Goal: Task Accomplishment & Management: Manage account settings

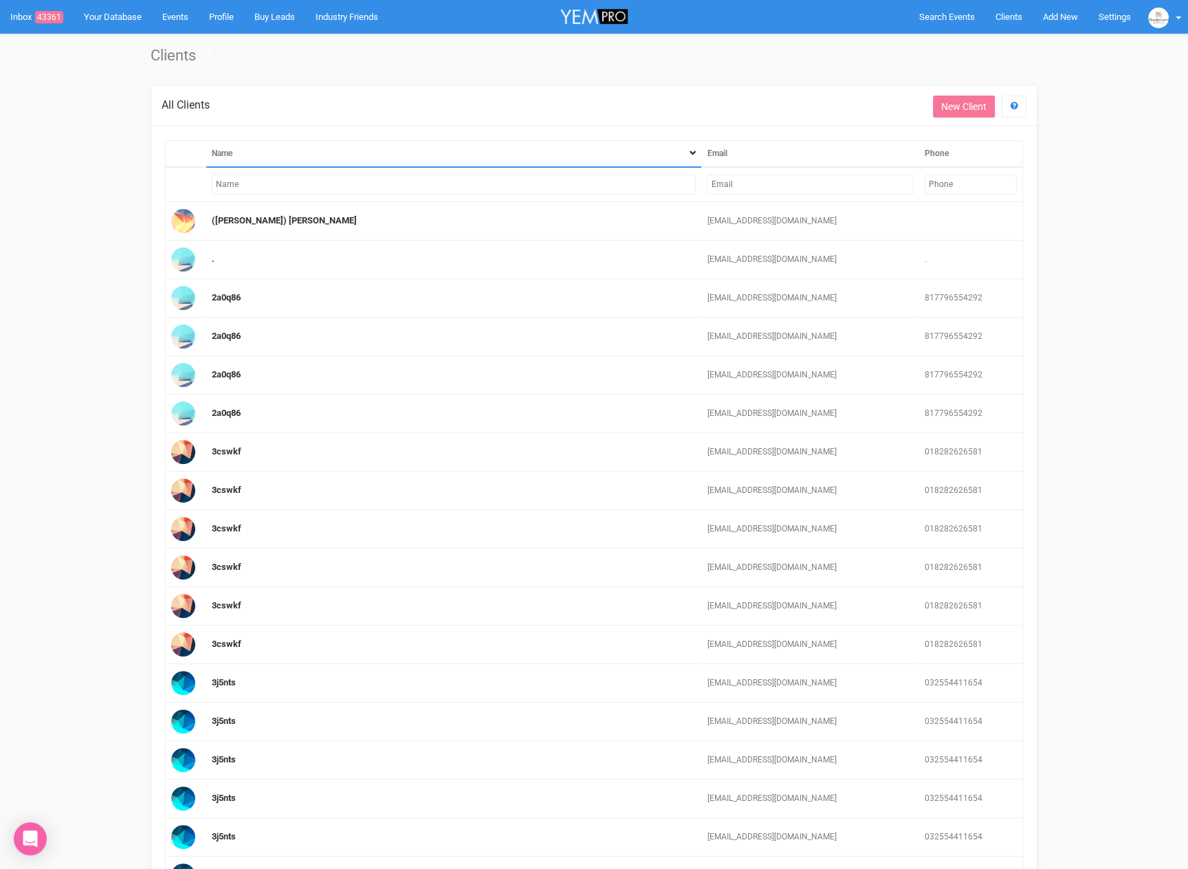
click at [529, 195] on td at bounding box center [453, 184] width 495 height 35
click at [528, 188] on input "text" at bounding box center [454, 185] width 484 height 20
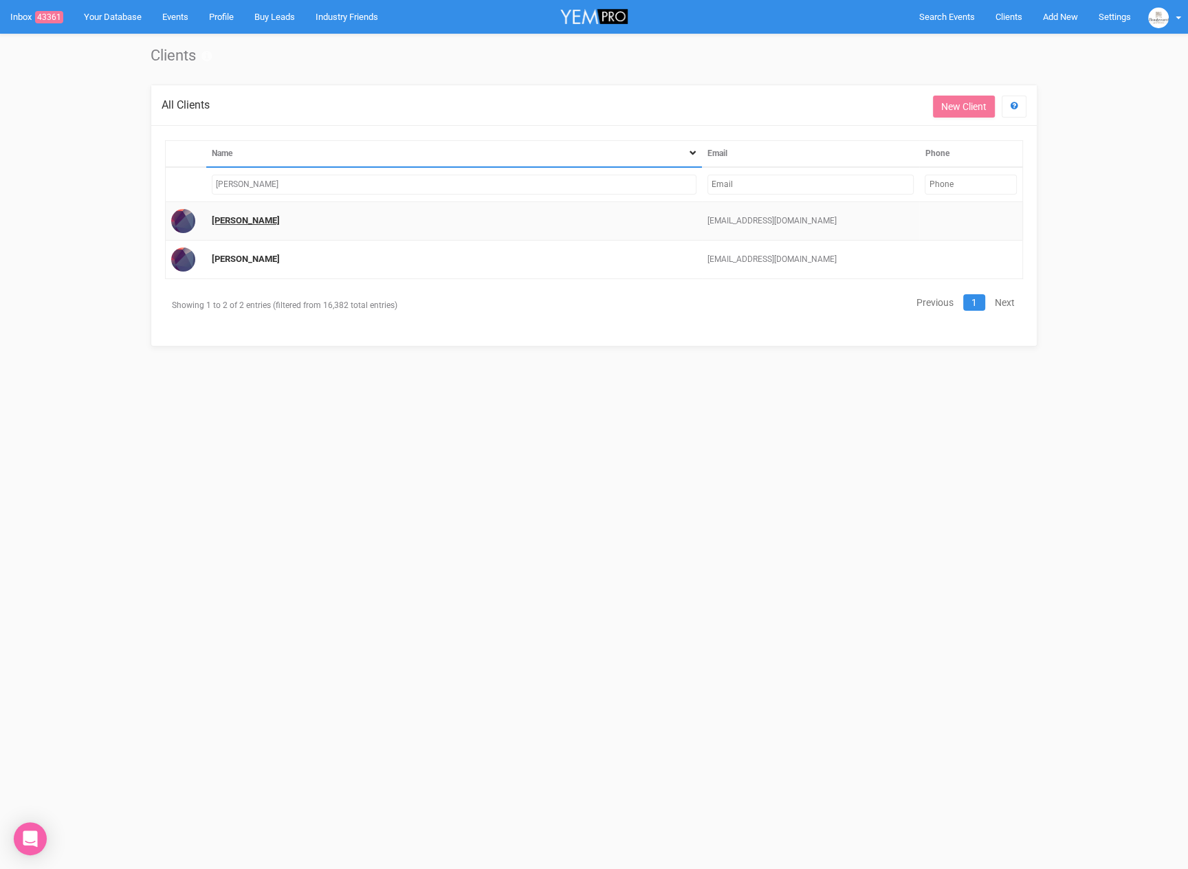
type input "[PERSON_NAME]"
click at [234, 219] on link "[PERSON_NAME]" at bounding box center [246, 220] width 68 height 10
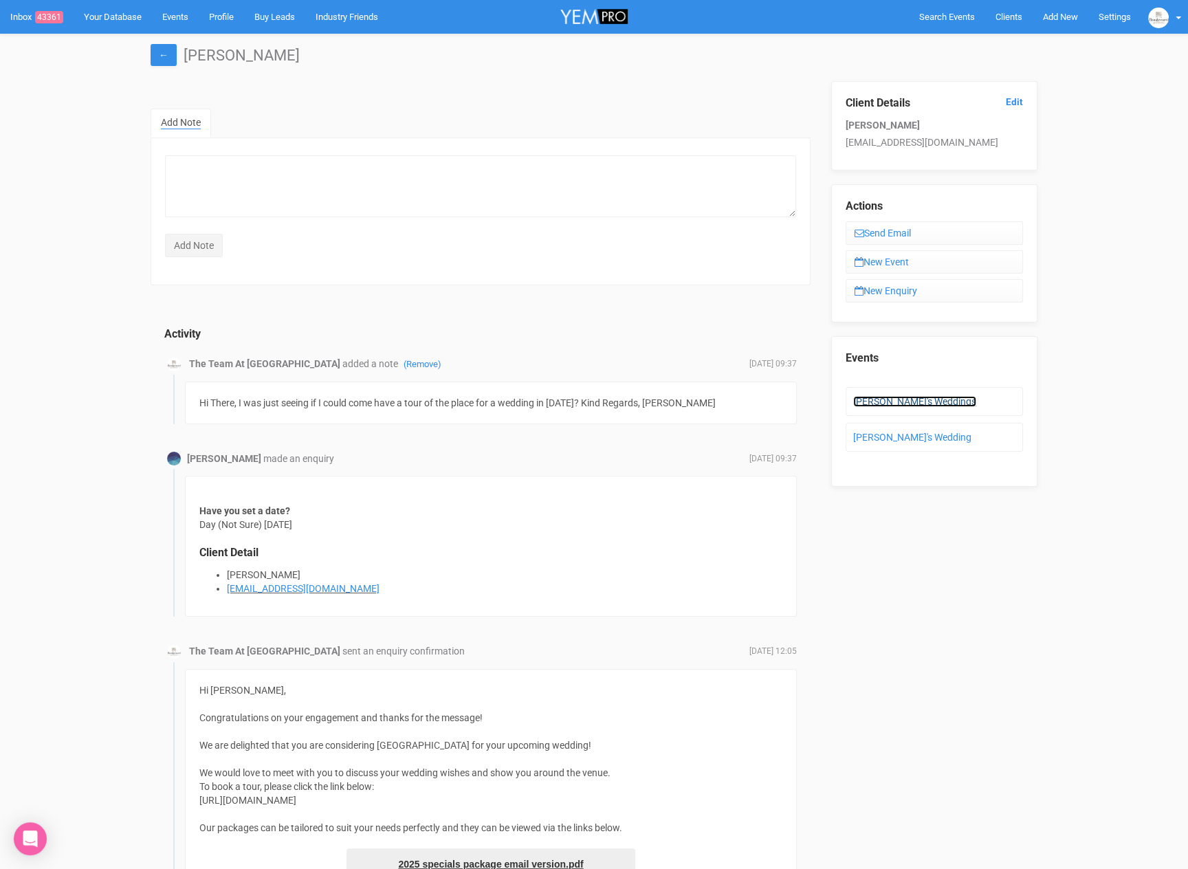
click at [885, 398] on link "[PERSON_NAME]'s Weddings" at bounding box center [914, 401] width 123 height 11
drag, startPoint x: 554, startPoint y: 401, endPoint x: 714, endPoint y: 395, distance: 160.3
click at [714, 395] on div "Hi There, I was just seeing if I could come have a tour of the place for a wedd…" at bounding box center [491, 402] width 612 height 43
click at [731, 398] on div "Hi There, I was just seeing if I could come have a tour of the place for a wedd…" at bounding box center [491, 402] width 612 height 43
click at [903, 432] on link "Renee's Wedding" at bounding box center [912, 437] width 118 height 11
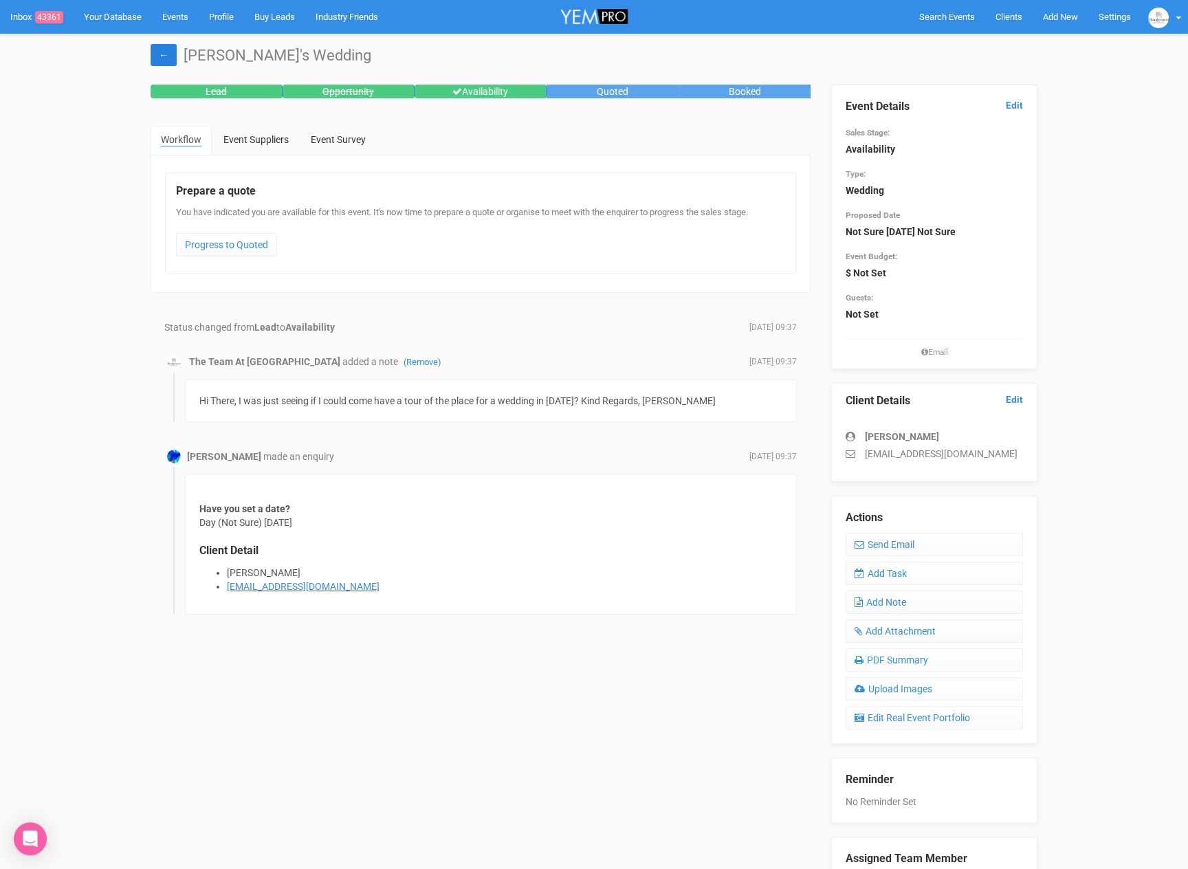
click at [162, 51] on link "←" at bounding box center [164, 55] width 26 height 22
click at [161, 54] on link "←" at bounding box center [164, 55] width 26 height 22
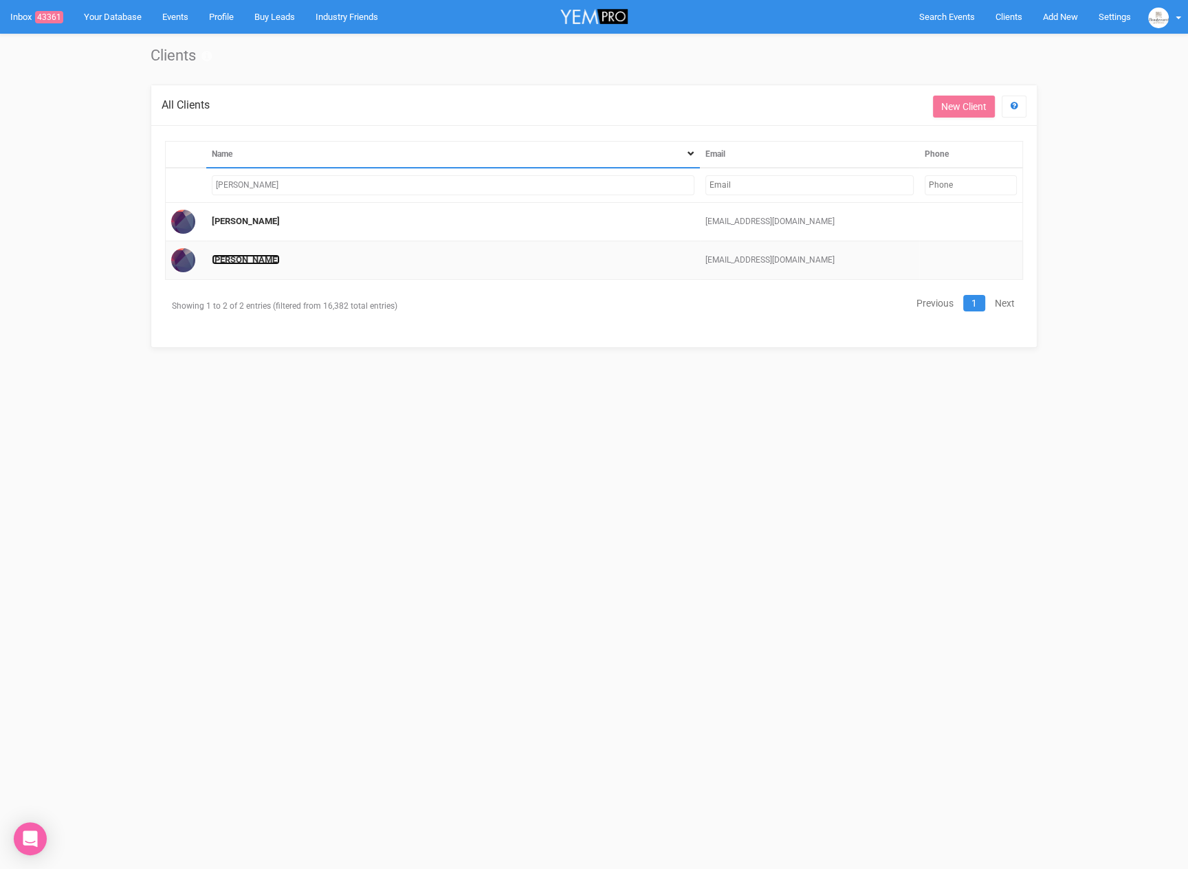
click at [226, 258] on link "Renee Raymond" at bounding box center [246, 259] width 68 height 10
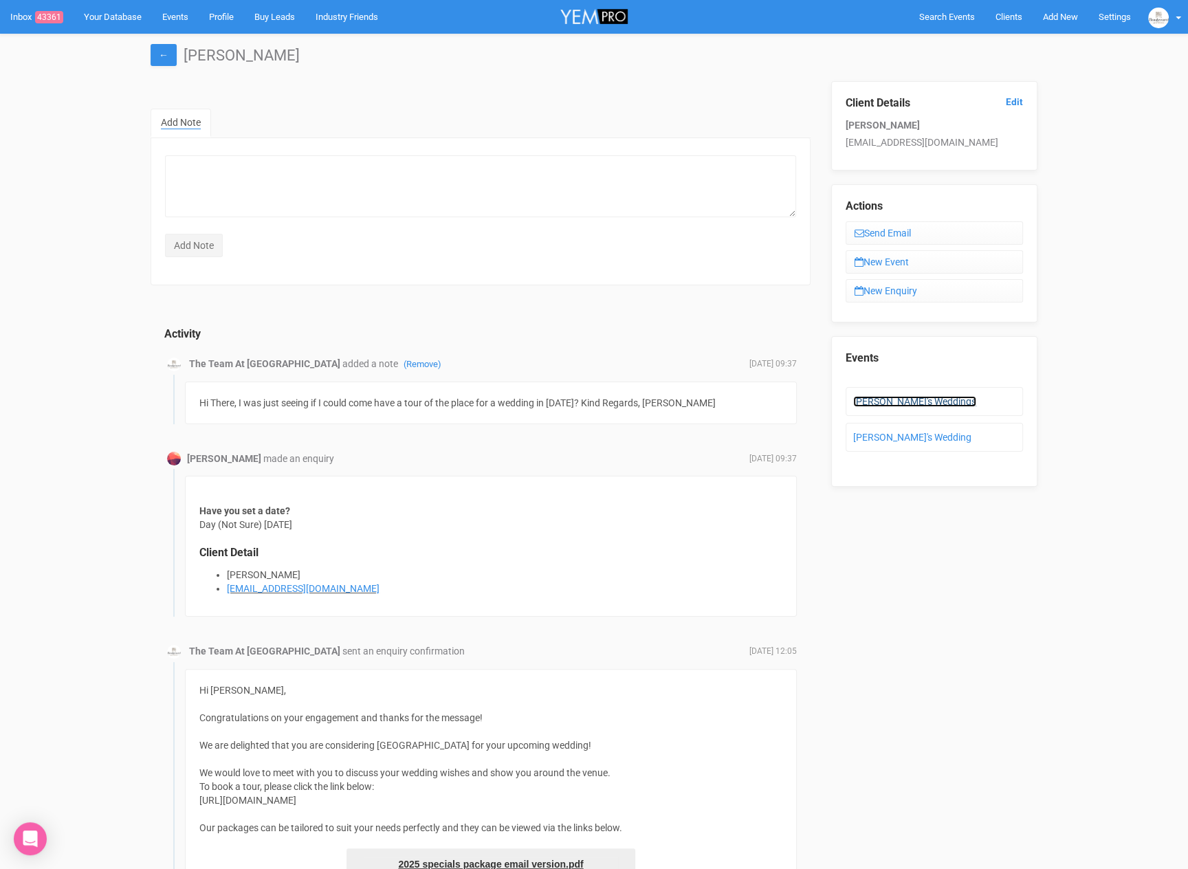
click at [898, 399] on link "Renee's Weddings" at bounding box center [914, 401] width 123 height 11
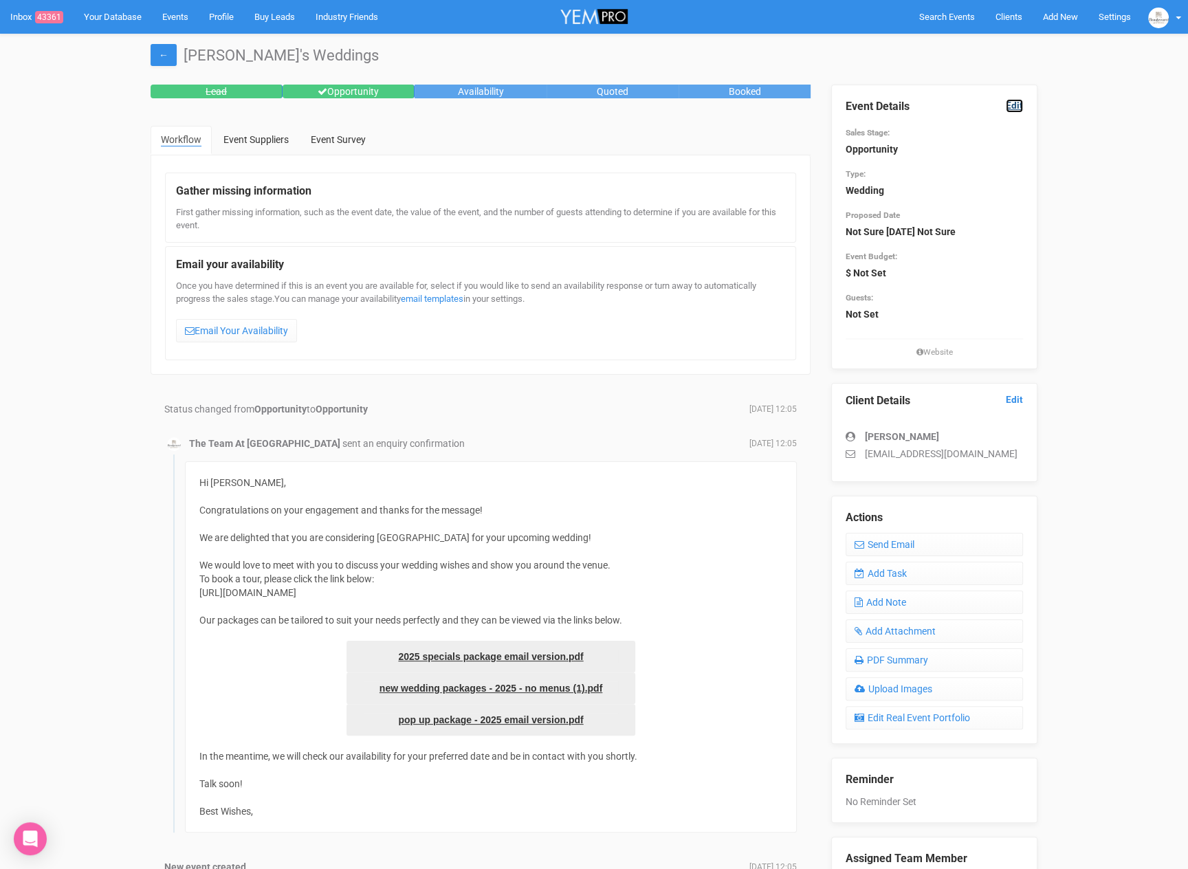
click at [1018, 102] on link "Edit" at bounding box center [1014, 105] width 17 height 13
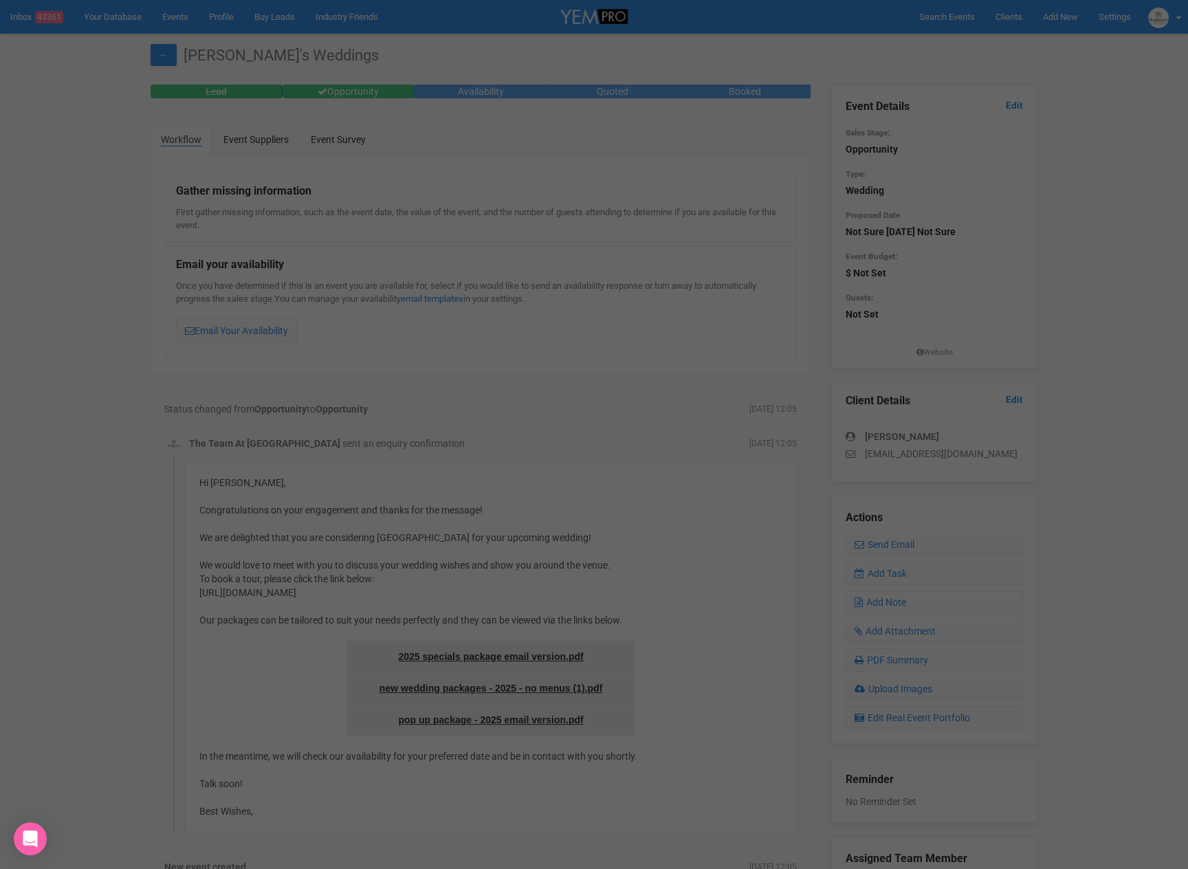
click at [579, 324] on div at bounding box center [594, 434] width 1188 height 869
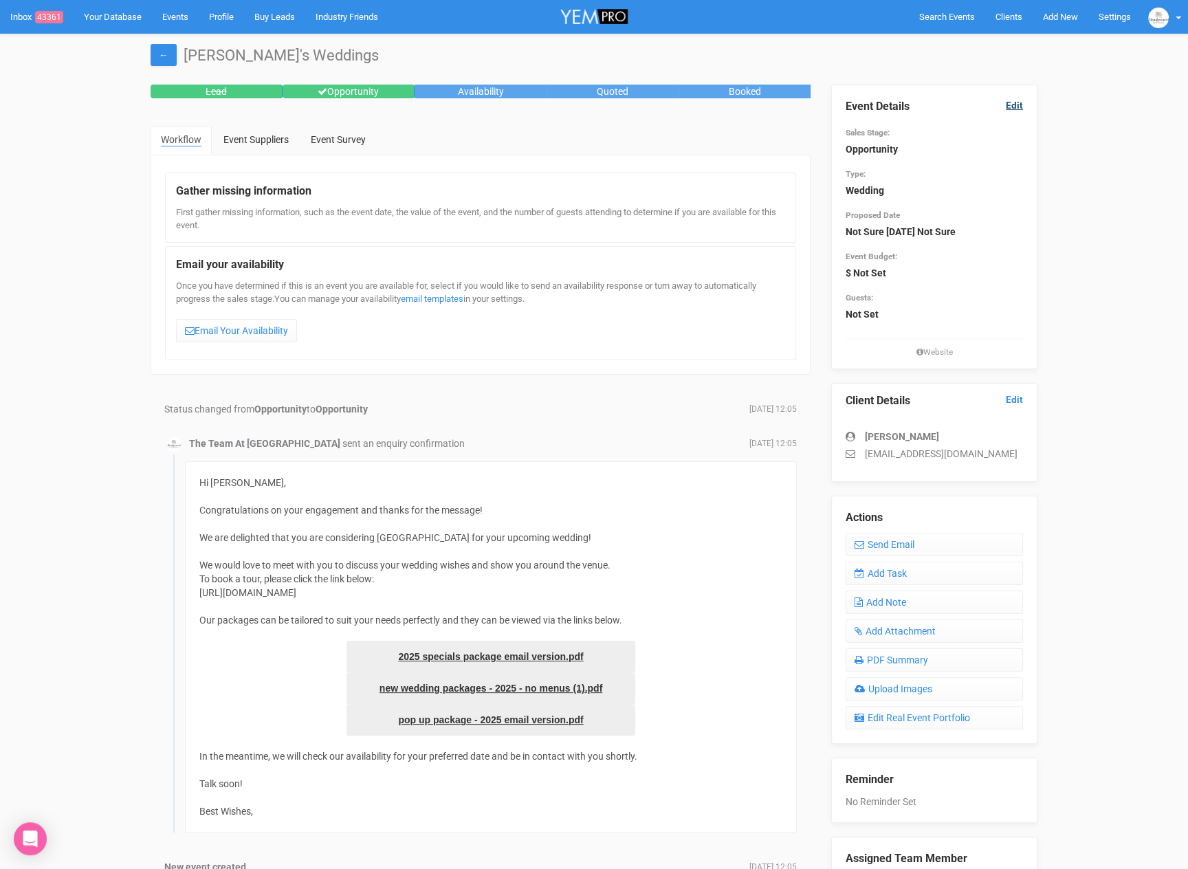
click at [1015, 98] on div "Event Details Edit Sales Stage: Opportunity Type: Wedding Proposed Date Not Sur…" at bounding box center [933, 221] width 177 height 273
click at [1014, 104] on link "Edit" at bounding box center [1014, 105] width 17 height 13
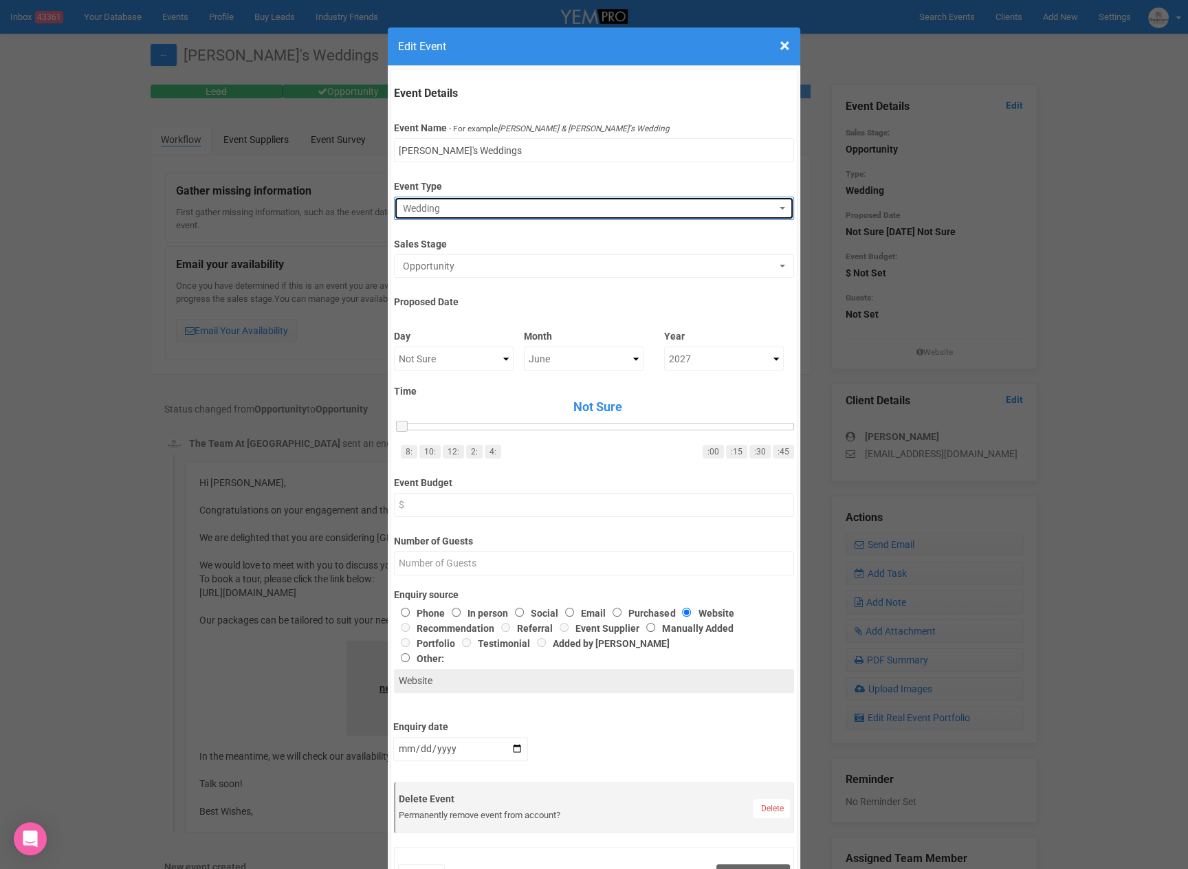
click at [468, 203] on span "Wedding" at bounding box center [589, 208] width 373 height 14
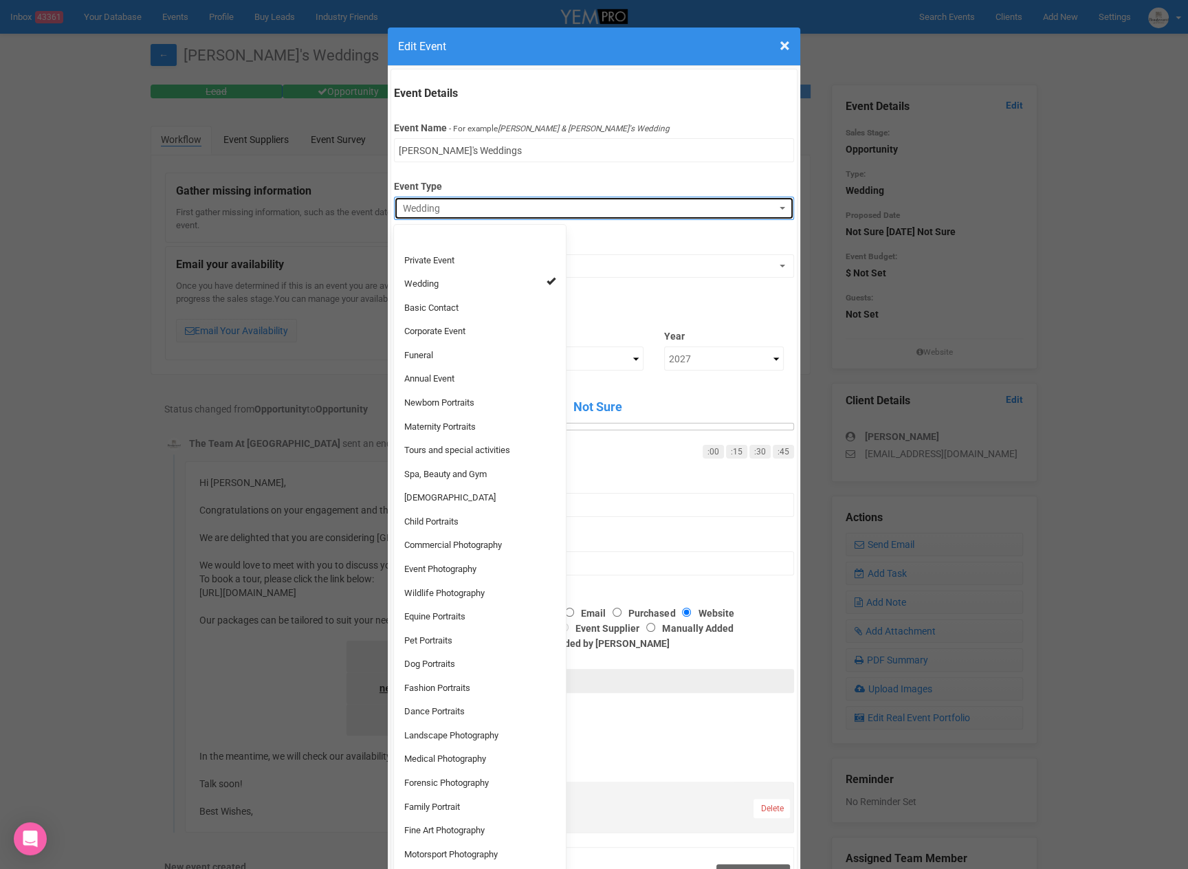
click at [468, 203] on span "Wedding" at bounding box center [589, 208] width 373 height 14
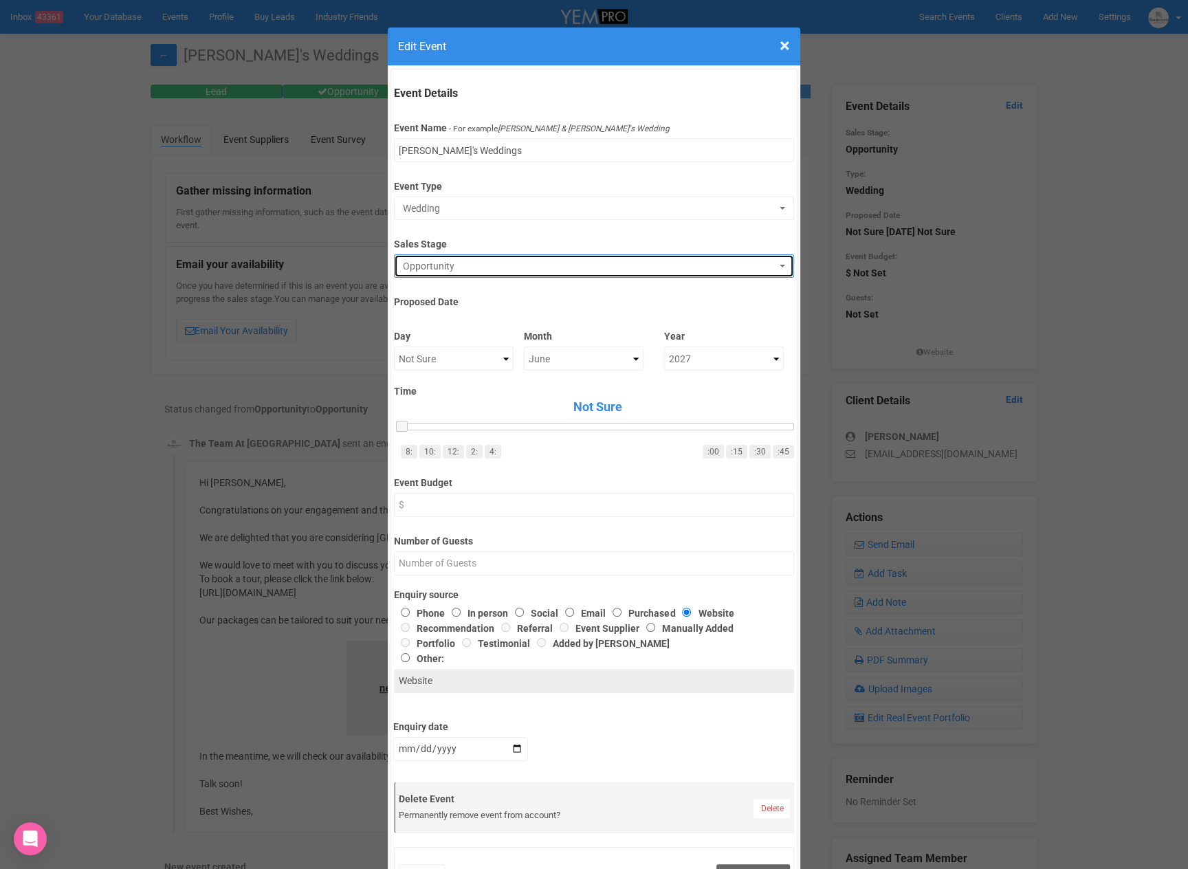
click at [476, 262] on span "Opportunity" at bounding box center [589, 266] width 373 height 14
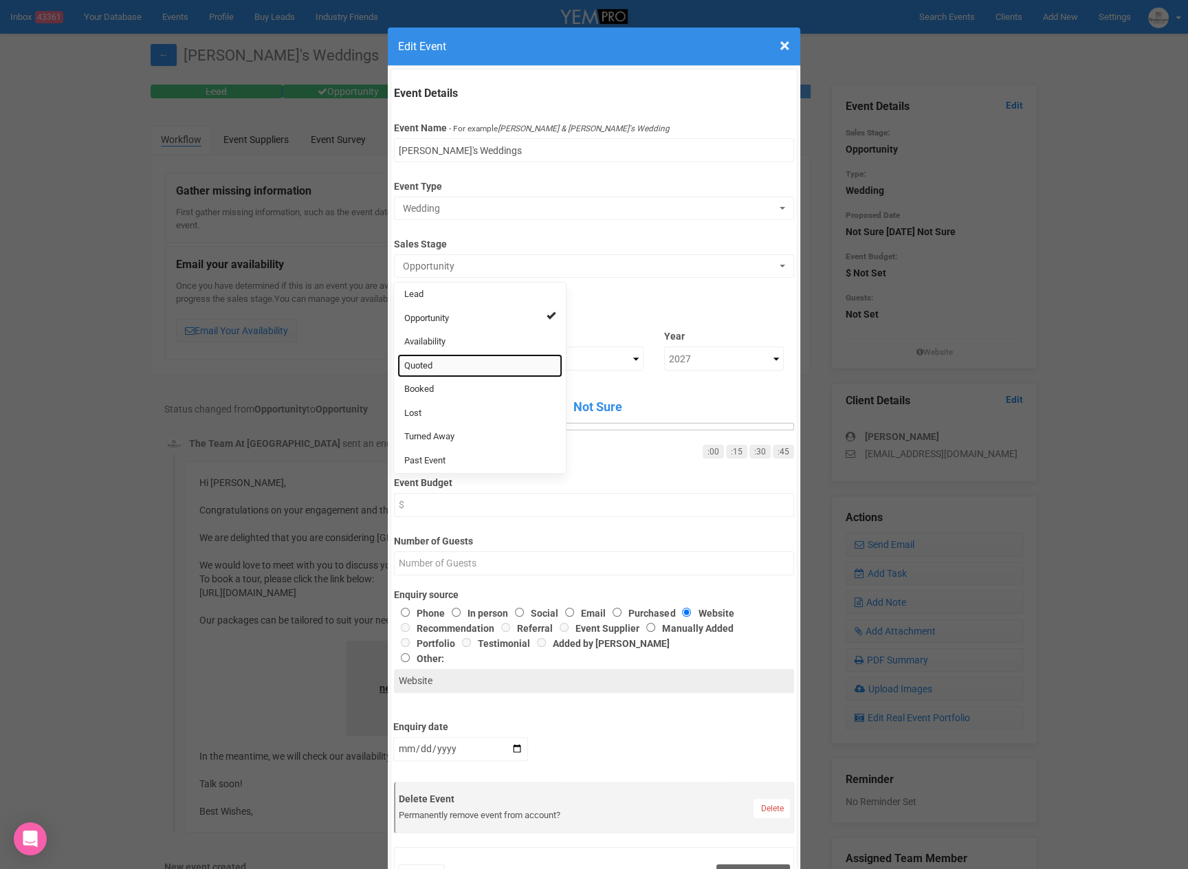
click at [451, 368] on link "Quoted" at bounding box center [479, 366] width 165 height 24
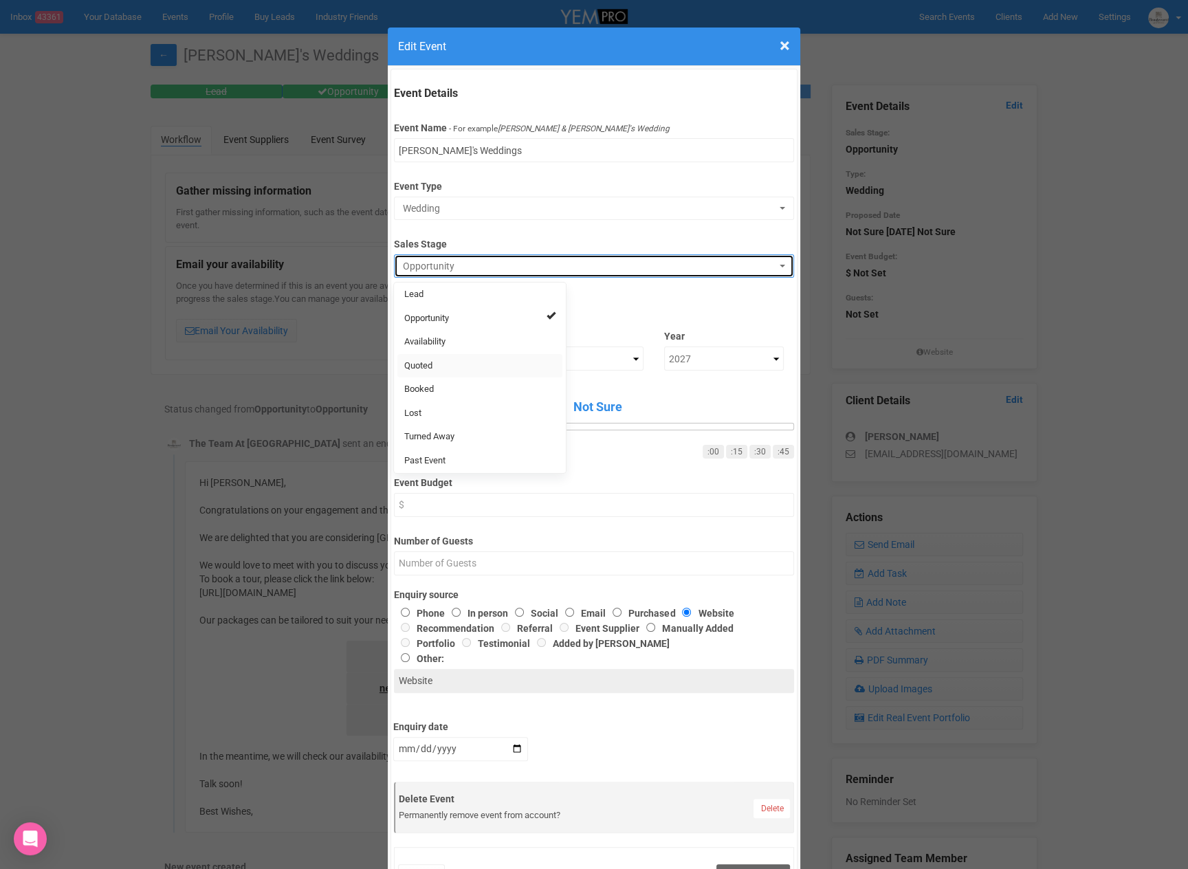
select select "9"
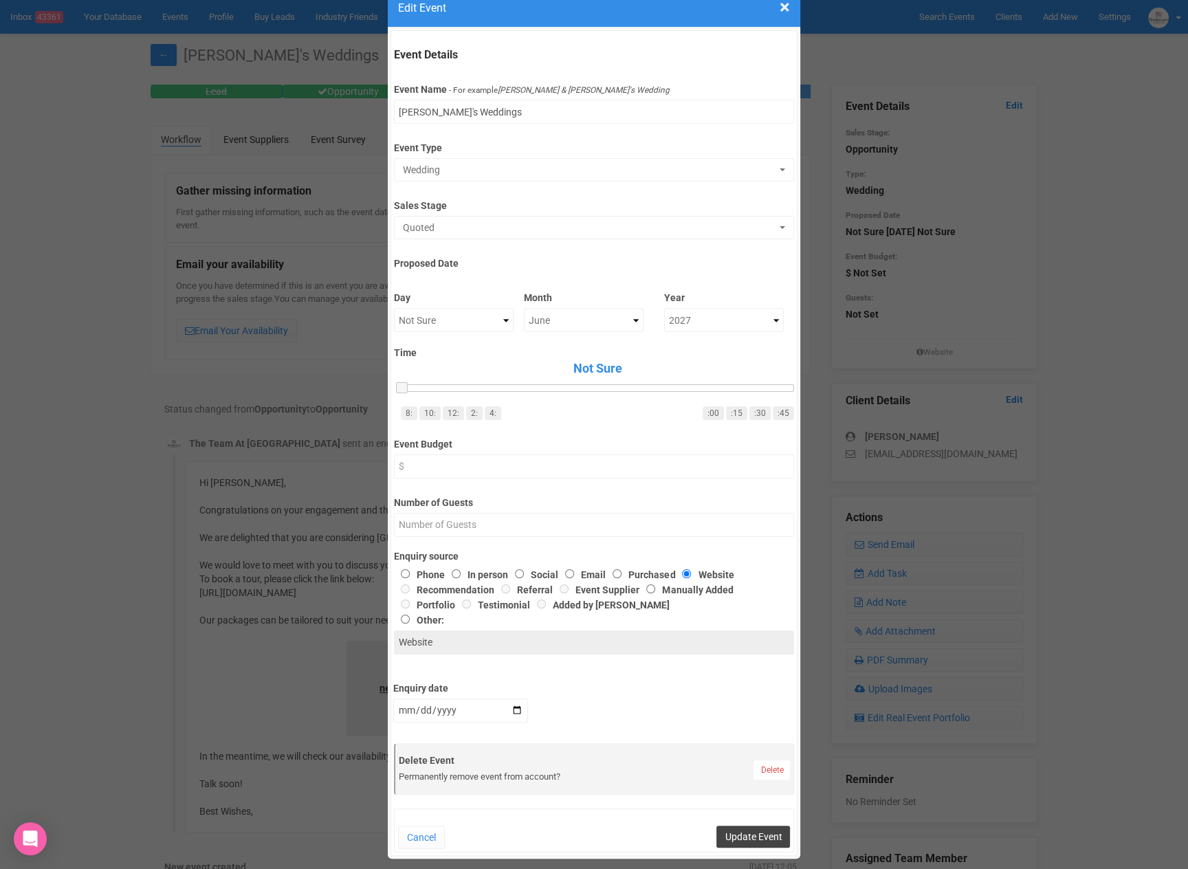
click at [760, 836] on button "Update Event" at bounding box center [753, 836] width 74 height 22
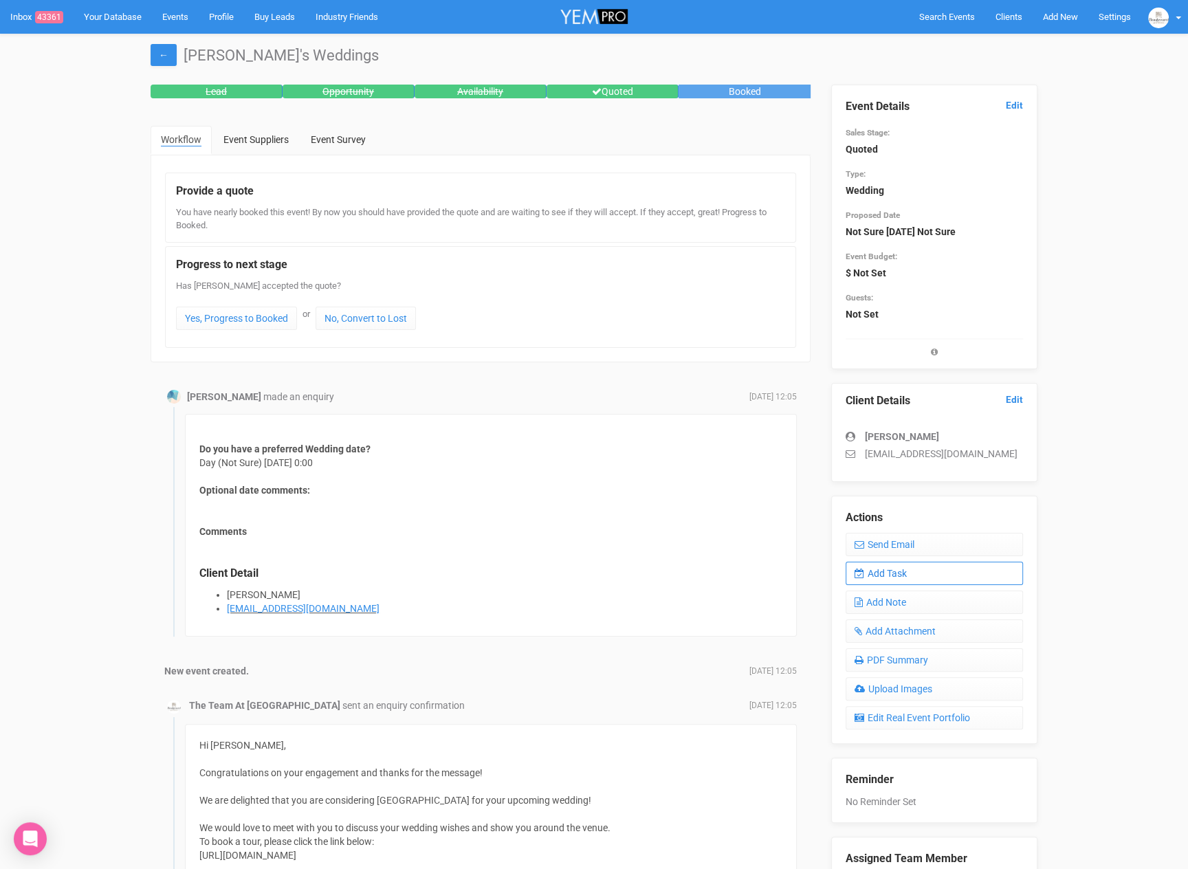
click at [930, 574] on link "Add Task" at bounding box center [933, 573] width 177 height 23
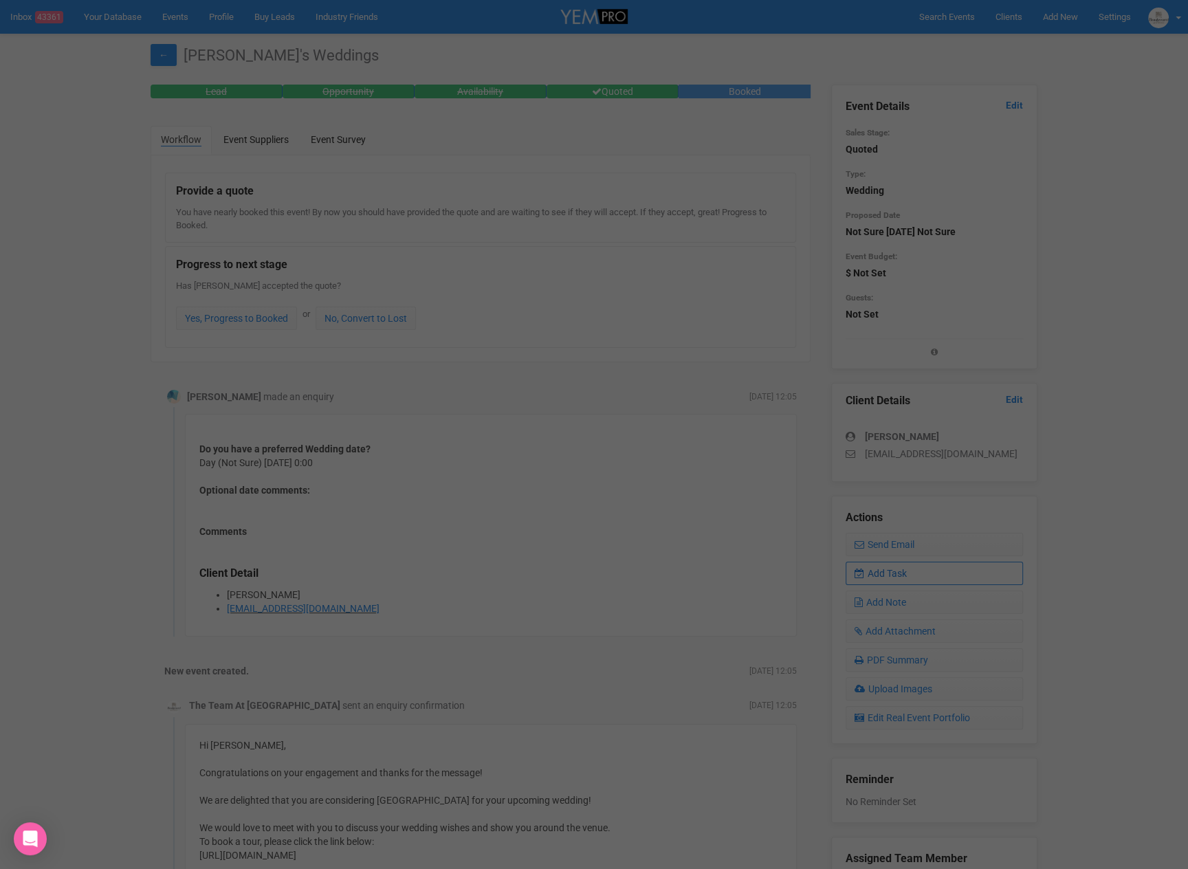
scroll to position [0, 0]
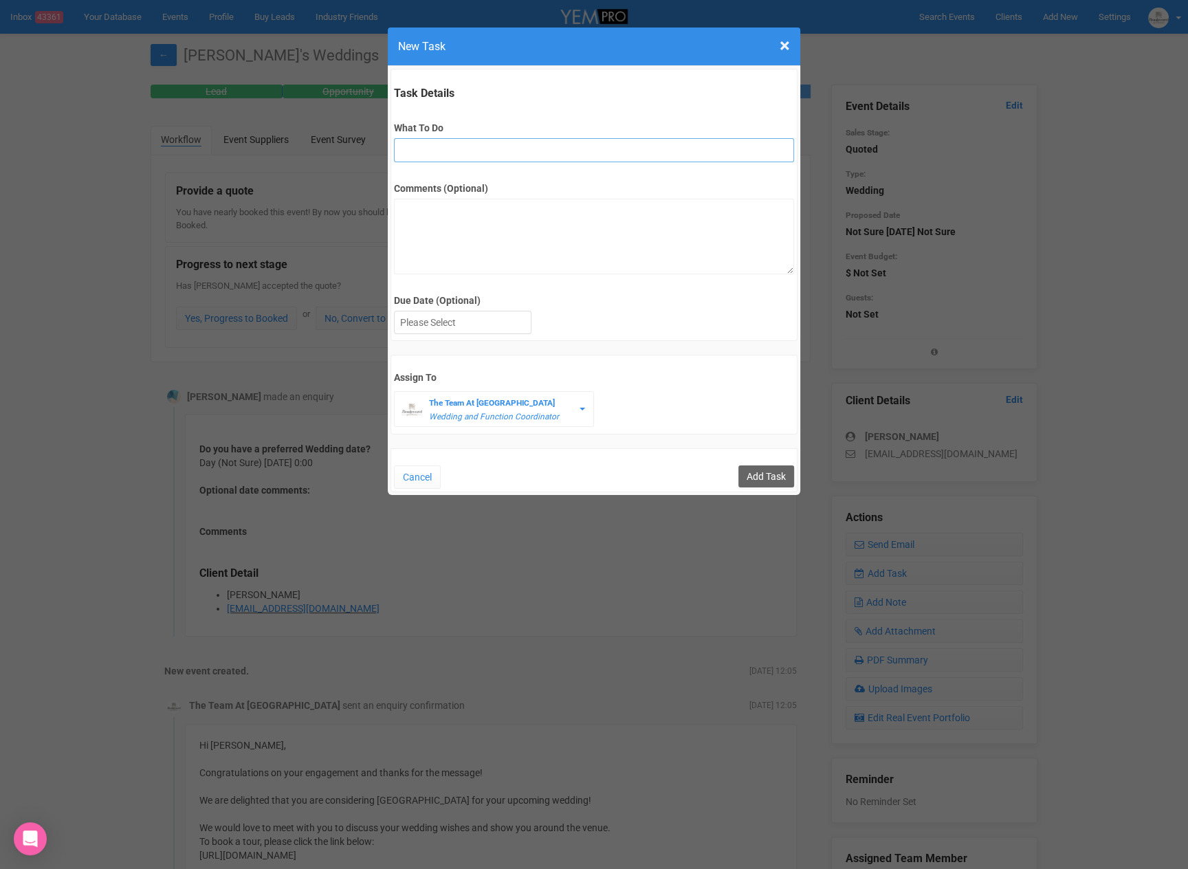
click at [435, 148] on input "What To Do" at bounding box center [593, 150] width 399 height 24
type input "Send T&Cs and Deposit Invoice"
click at [416, 315] on div at bounding box center [463, 322] width 136 height 23
click at [454, 239] on textarea "Comments (Optional)" at bounding box center [593, 237] width 399 height 76
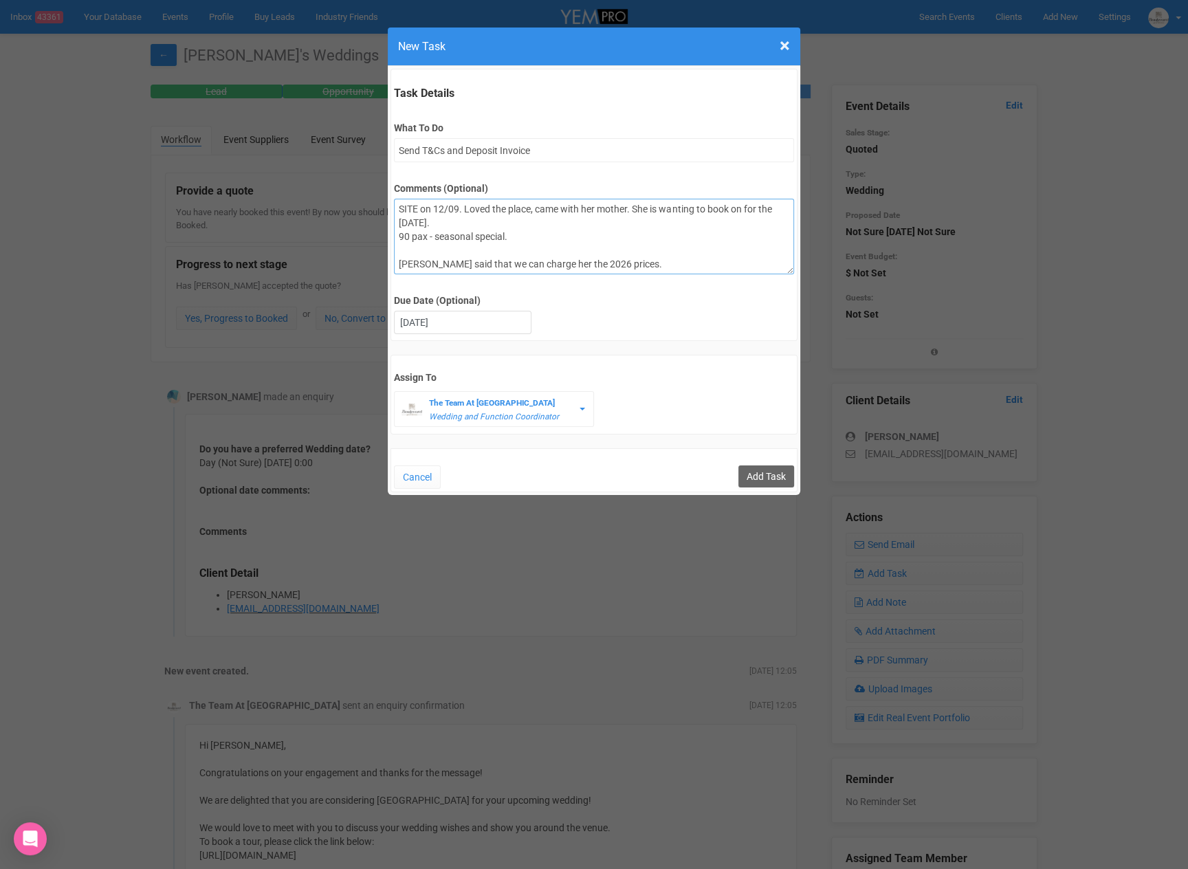
type textarea "SITE on 12/09. Loved the place, came with her mother. She is wanting to book on…"
drag, startPoint x: 557, startPoint y: 197, endPoint x: 605, endPoint y: 214, distance: 51.3
click at [557, 198] on div "Comments (Optional) SITE on 12/09. Loved the place, came with her mother. She i…" at bounding box center [593, 221] width 399 height 105
click at [651, 225] on textarea "SITE on 12/09. Loved the place, came with her mother. She is wanting to book on…" at bounding box center [593, 237] width 399 height 76
click at [738, 195] on div "Comments (Optional) SITE on 12/09. Loved the place, came with her mother. She i…" at bounding box center [593, 221] width 399 height 105
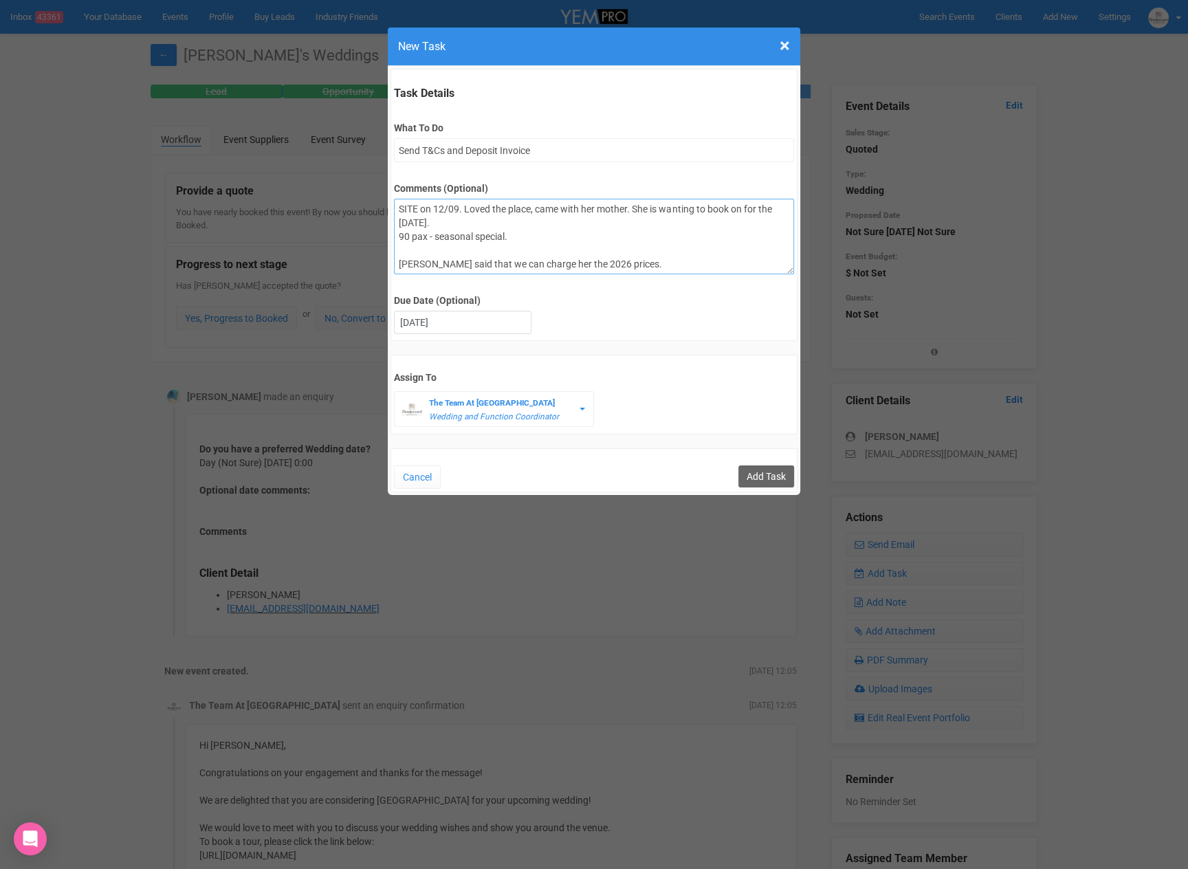
click at [738, 202] on textarea "SITE on 12/09. Loved the place, came with her mother. She is wanting to book on…" at bounding box center [593, 237] width 399 height 76
click at [701, 209] on textarea "SITE on 12/09. Loved the place, came with her mother. She is wanting to book on…" at bounding box center [593, 237] width 399 height 76
drag, startPoint x: 441, startPoint y: 190, endPoint x: 482, endPoint y: 225, distance: 53.7
click at [441, 191] on label "Comments (Optional)" at bounding box center [593, 188] width 399 height 14
click at [441, 199] on textarea "SITE on 12/09. Loved the place, came with her mother. She is wanting to book on…" at bounding box center [593, 237] width 399 height 76
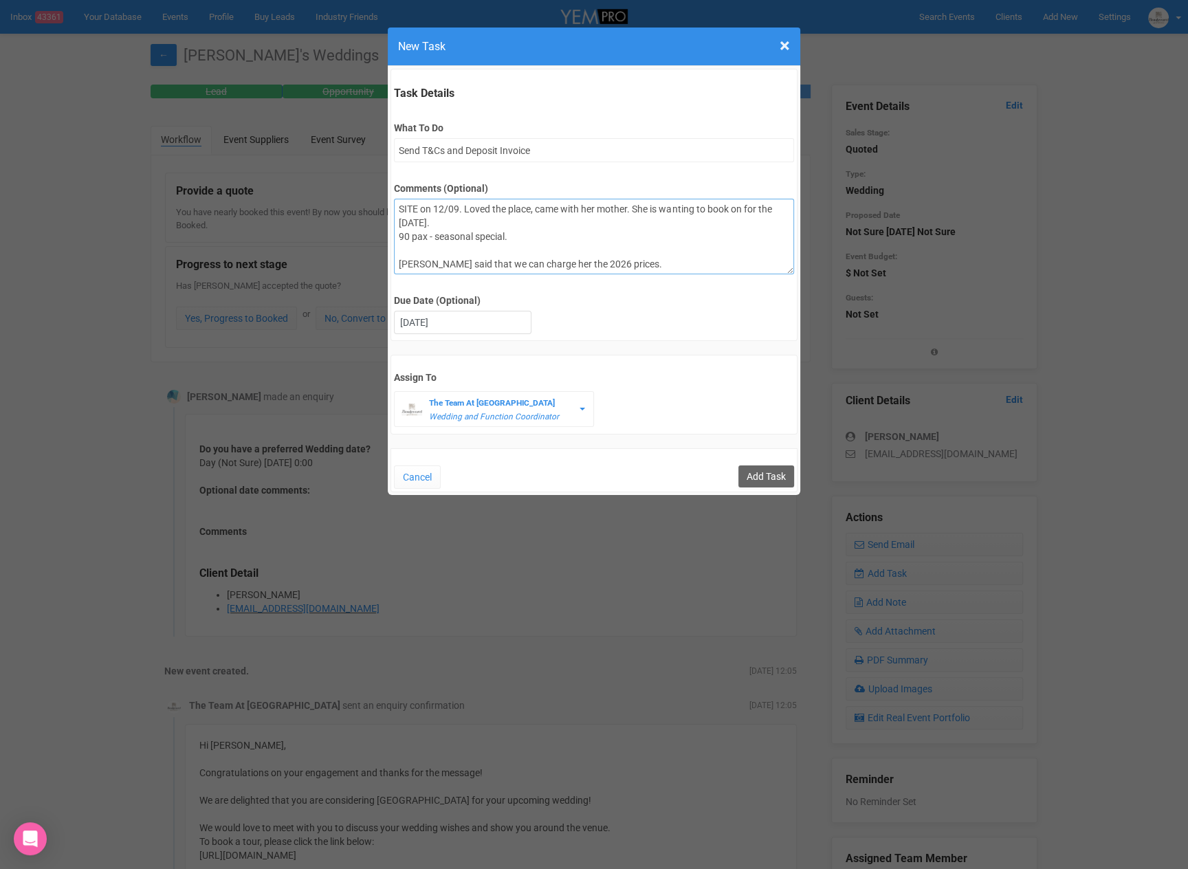
click at [483, 225] on textarea "SITE on 12/09. Loved the place, came with her mother. She is wanting to book on…" at bounding box center [593, 237] width 399 height 76
click at [485, 253] on textarea "SITE on 12/09. Loved the place, came with her mother. She is wanting to book on…" at bounding box center [593, 237] width 399 height 76
click at [766, 471] on input "Add Task" at bounding box center [766, 476] width 56 height 22
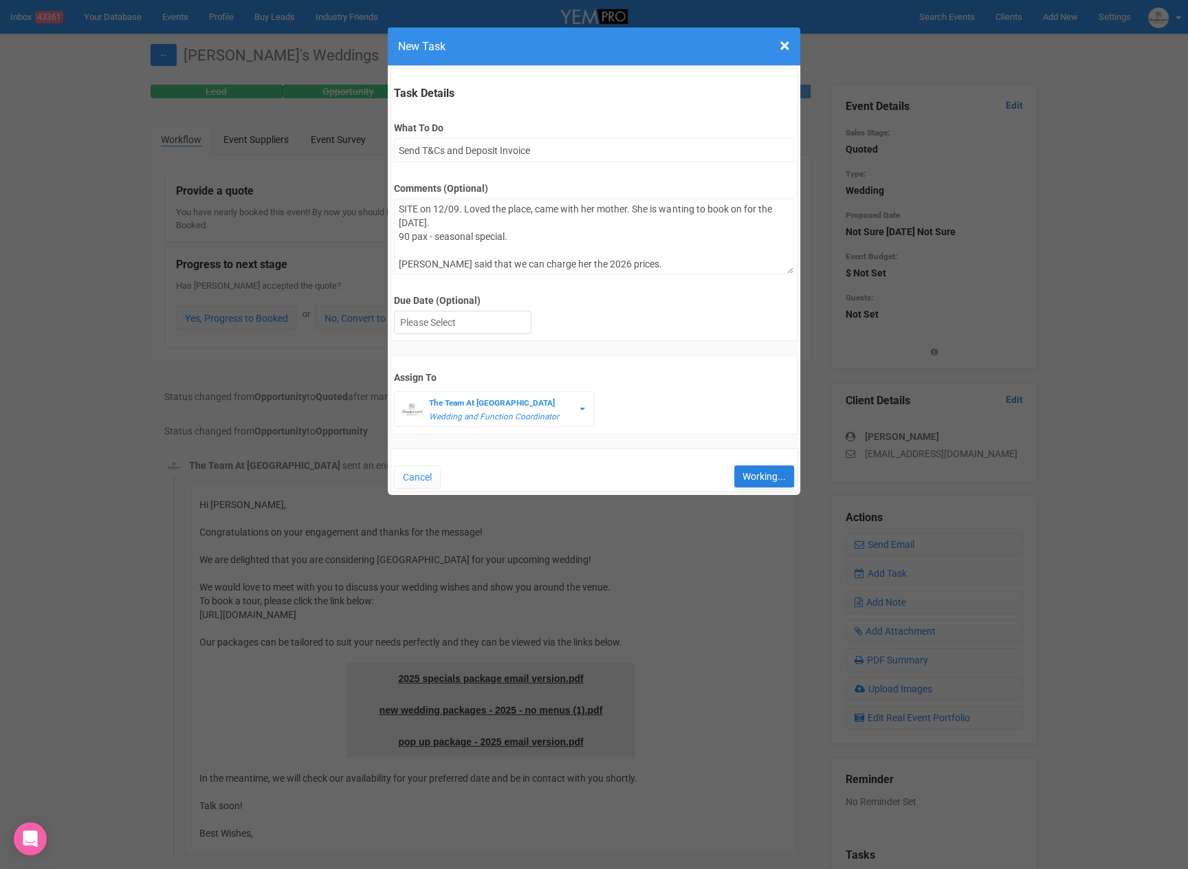
type input "Save"
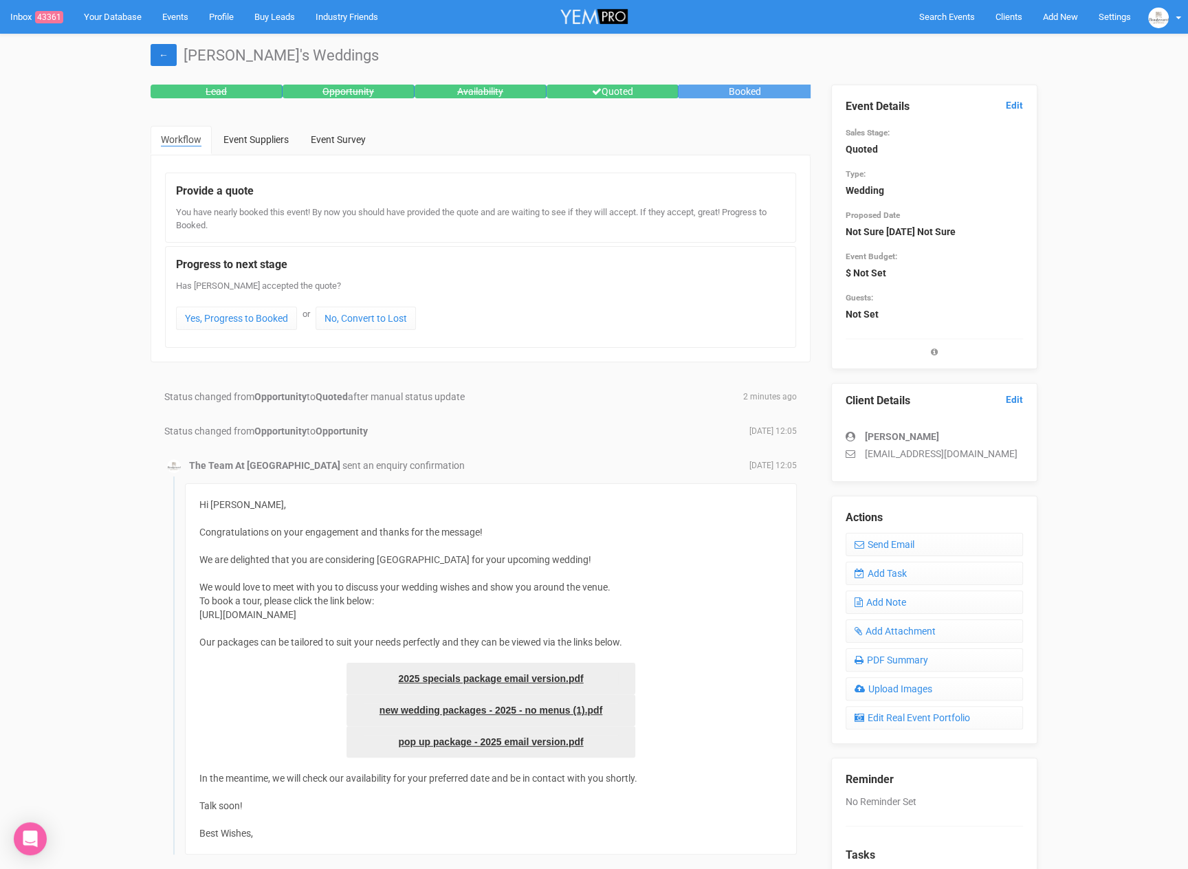
click at [159, 52] on link "←" at bounding box center [164, 55] width 26 height 22
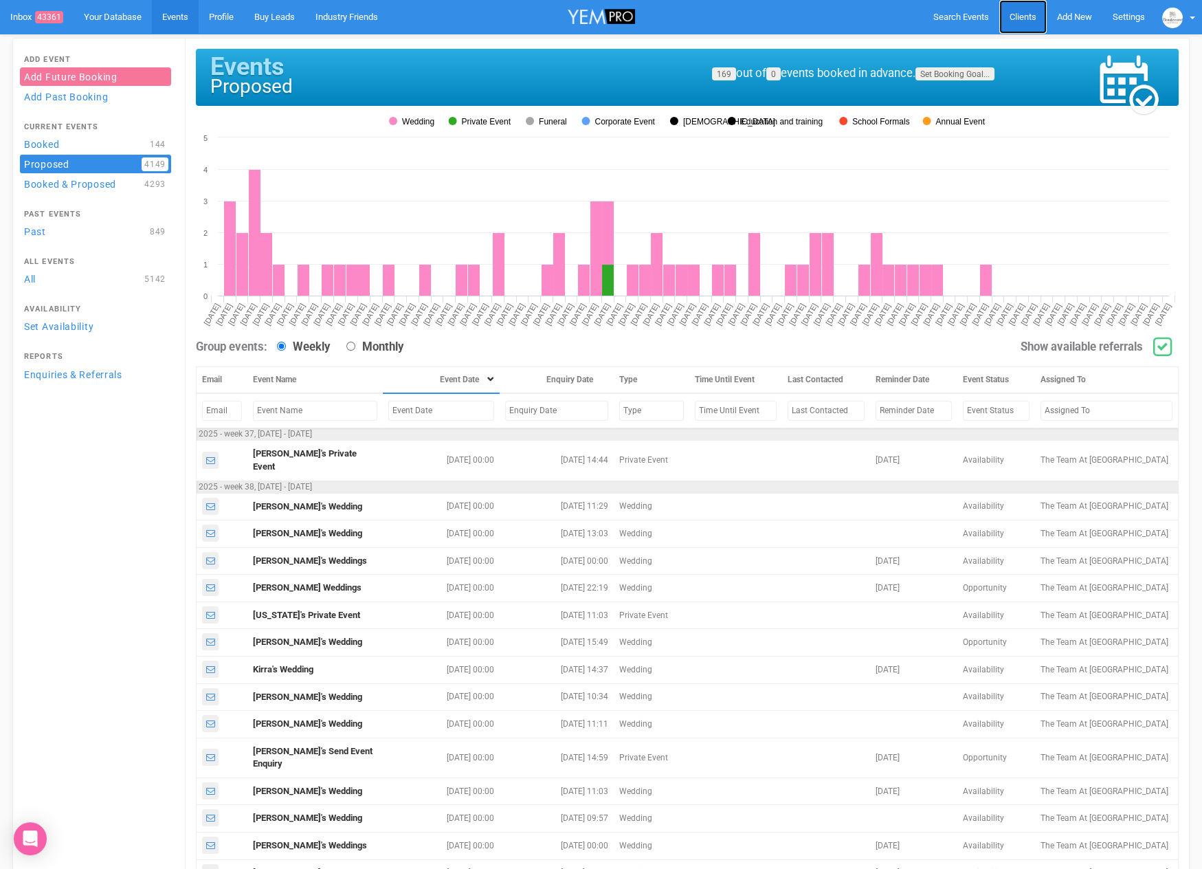
click at [1006, 16] on link "Clients" at bounding box center [1022, 17] width 47 height 34
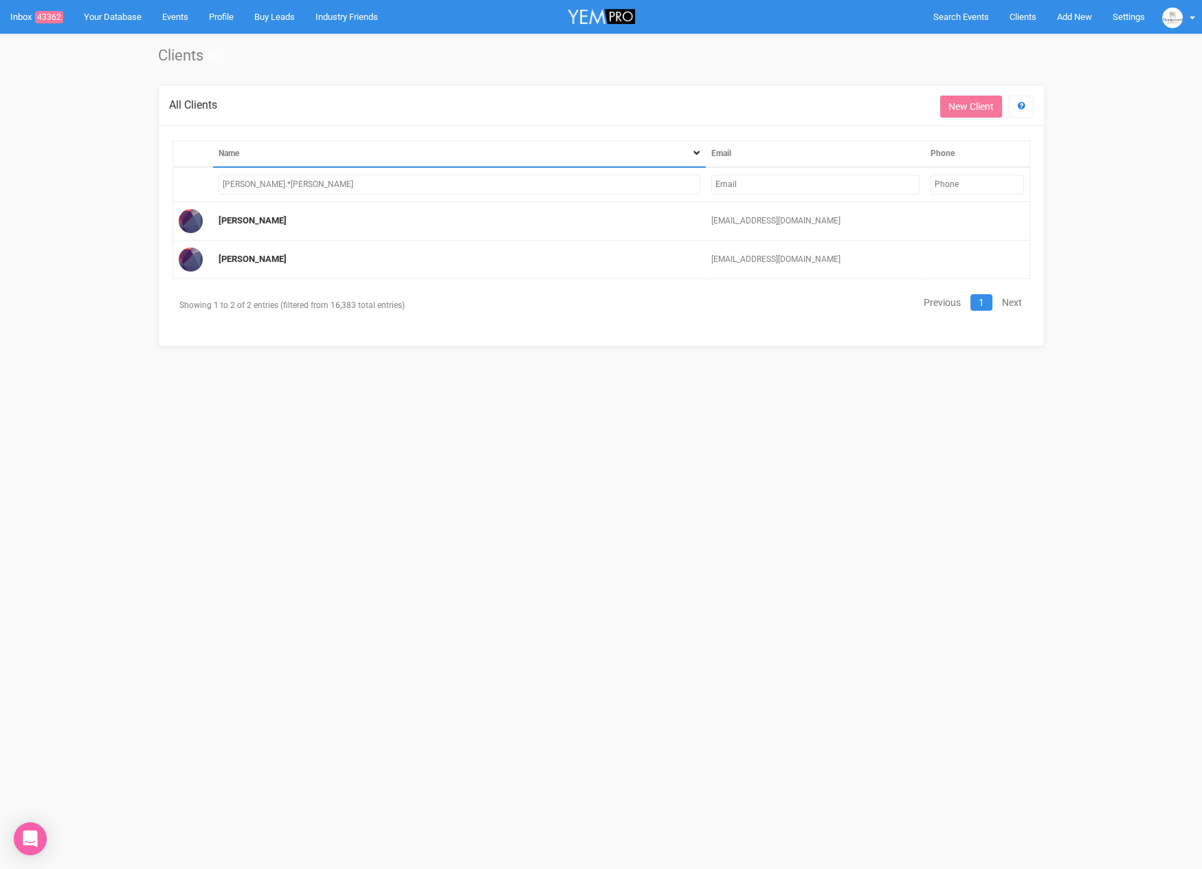
drag, startPoint x: 285, startPoint y: 182, endPoint x: 200, endPoint y: 184, distance: 84.6
click at [200, 184] on tr "renee.*ray" at bounding box center [601, 184] width 857 height 35
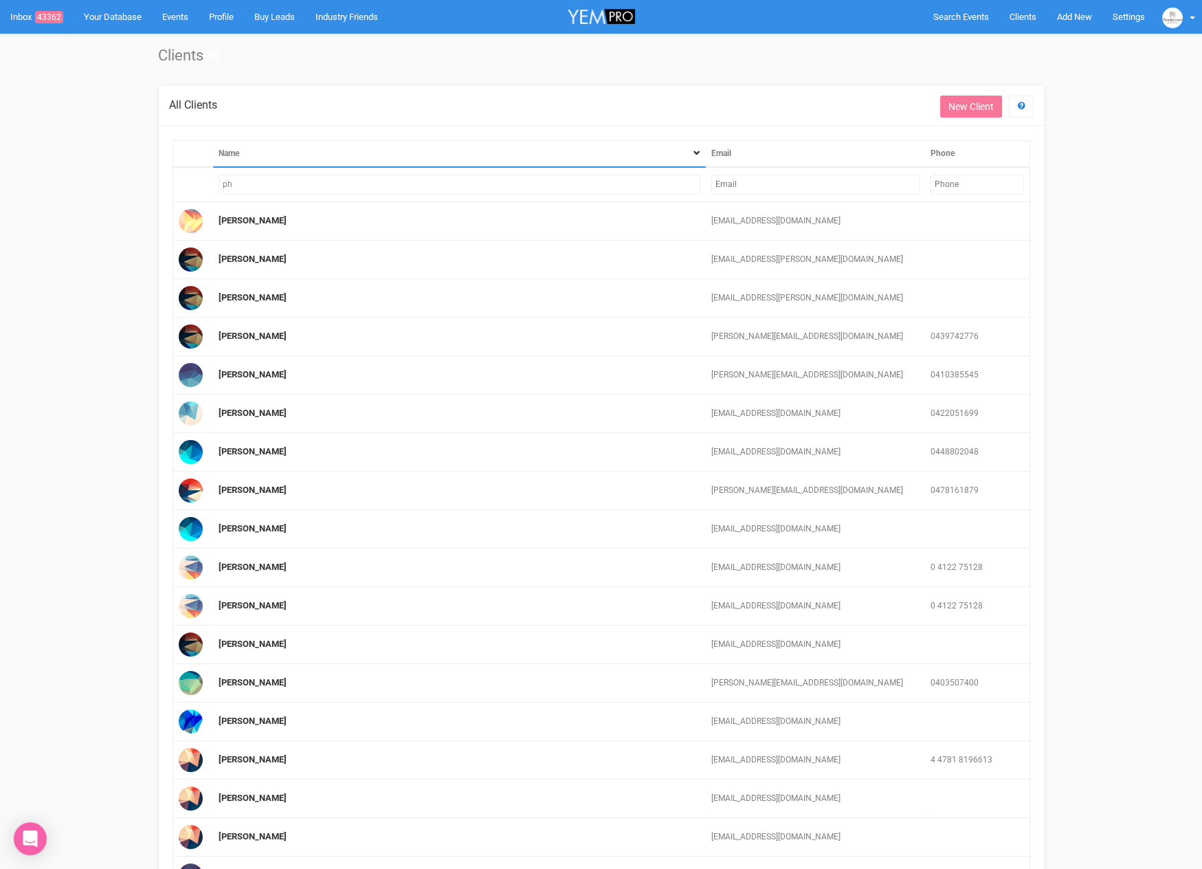
type input "p"
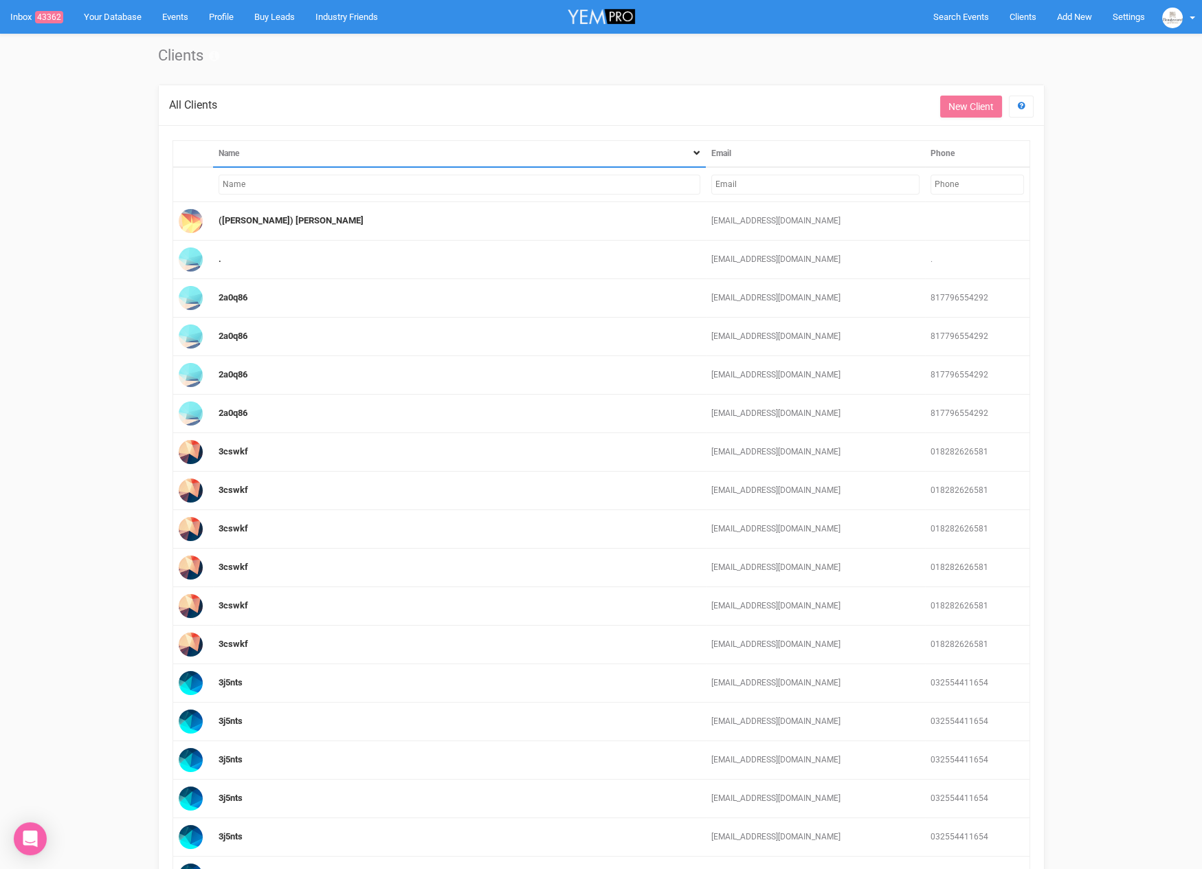
click at [758, 187] on input "text" at bounding box center [815, 185] width 208 height 20
paste input "[EMAIL_ADDRESS][DOMAIN_NAME]"
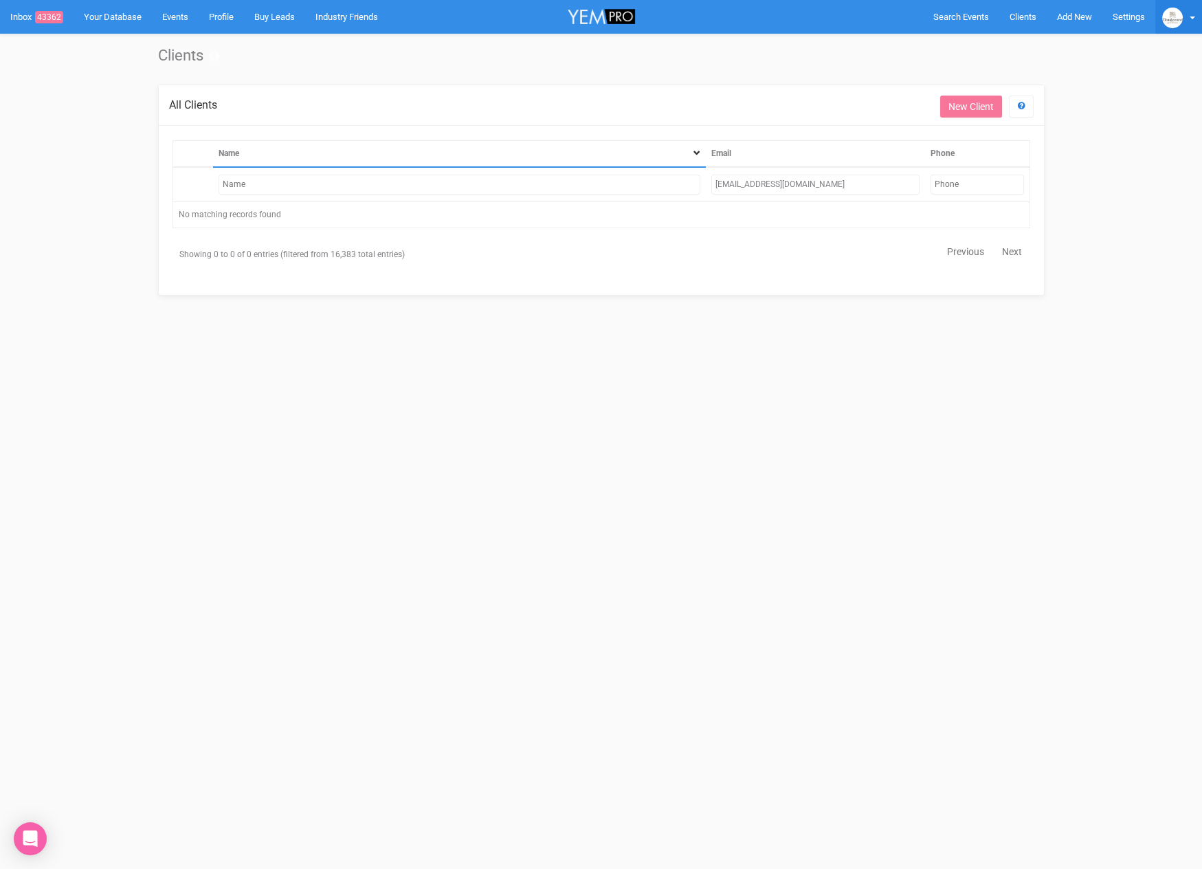
type input "[EMAIL_ADDRESS][DOMAIN_NAME]"
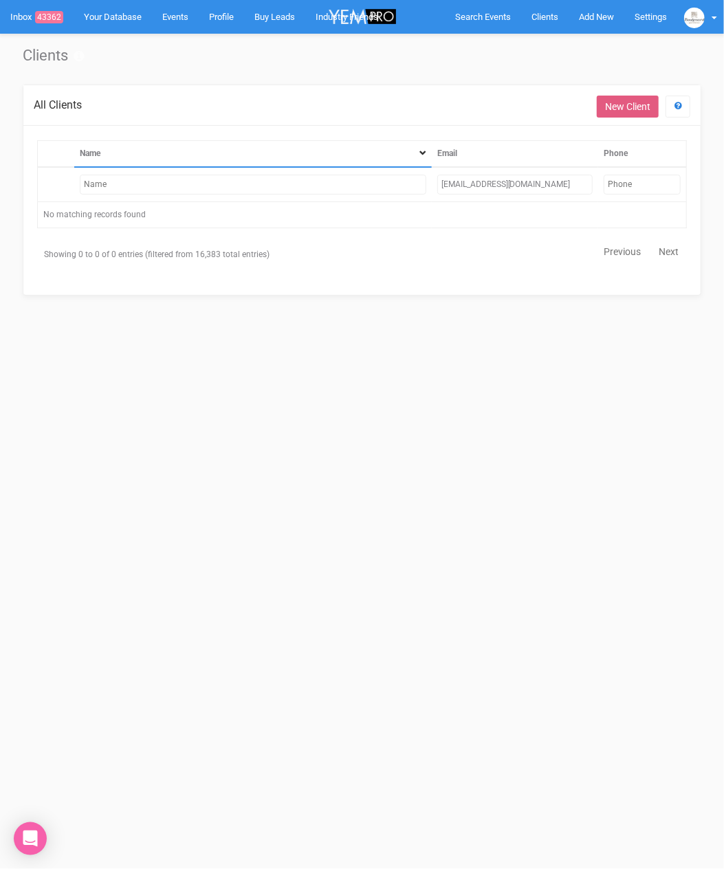
click at [626, 107] on link "New Client" at bounding box center [628, 107] width 62 height 22
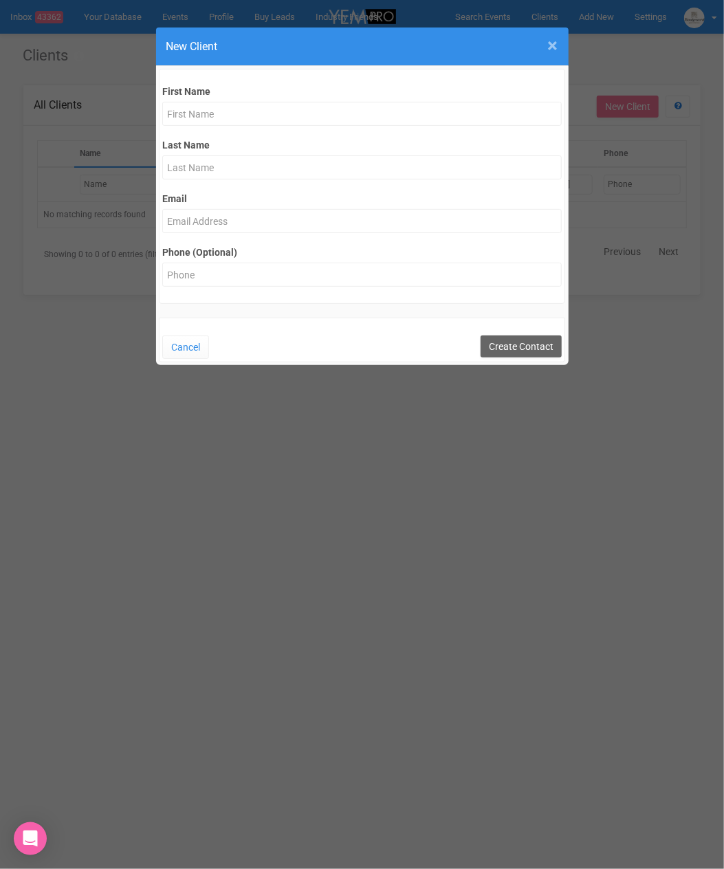
click at [554, 53] on span "×" at bounding box center [553, 45] width 10 height 23
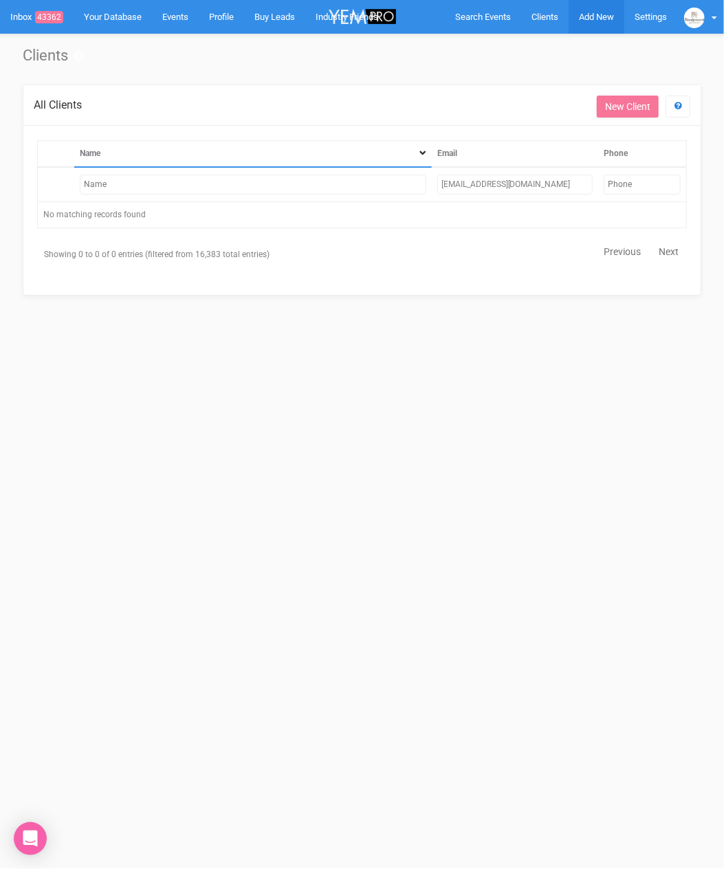
click at [592, 18] on span "Add New" at bounding box center [596, 17] width 35 height 10
click at [559, 135] on link "New Enquiry" at bounding box center [564, 126] width 103 height 27
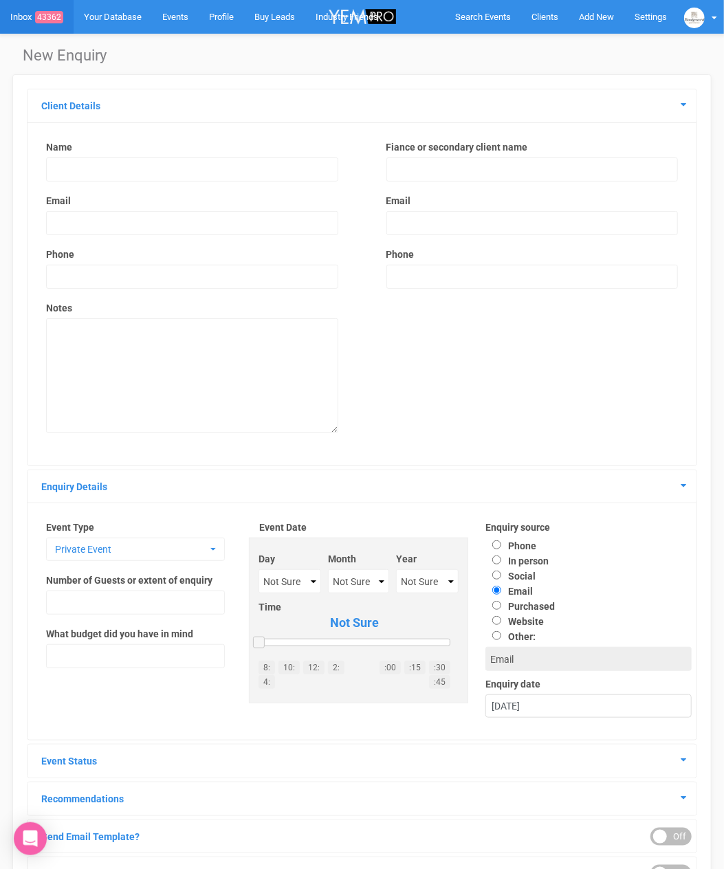
click at [85, 163] on input "text" at bounding box center [192, 169] width 292 height 24
type input "Phoo Khing"
click at [117, 217] on input "email" at bounding box center [192, 223] width 292 height 24
paste input "[EMAIL_ADDRESS][DOMAIN_NAME]"
type input "[EMAIL_ADDRESS][DOMAIN_NAME]"
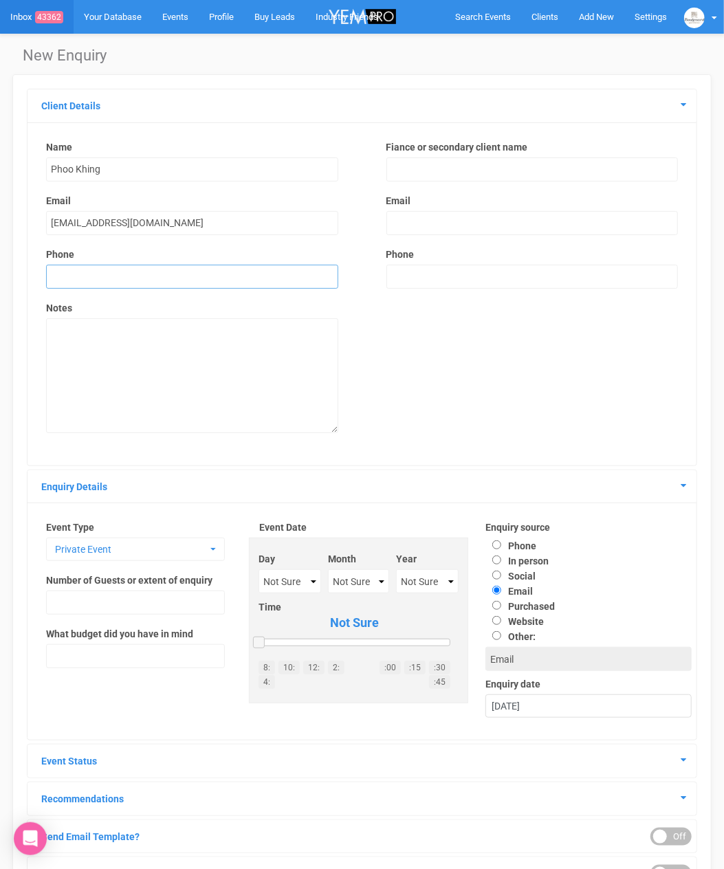
click at [108, 267] on input "text" at bounding box center [192, 277] width 292 height 24
paste input "+61477233634"
drag, startPoint x: 64, startPoint y: 272, endPoint x: 44, endPoint y: 277, distance: 20.5
click at [44, 277] on div "Name Phoo Khing Email phoophoo.thinzar@gmail.com Phone +61477233634 Notes" at bounding box center [192, 293] width 320 height 307
type input "0477233634"
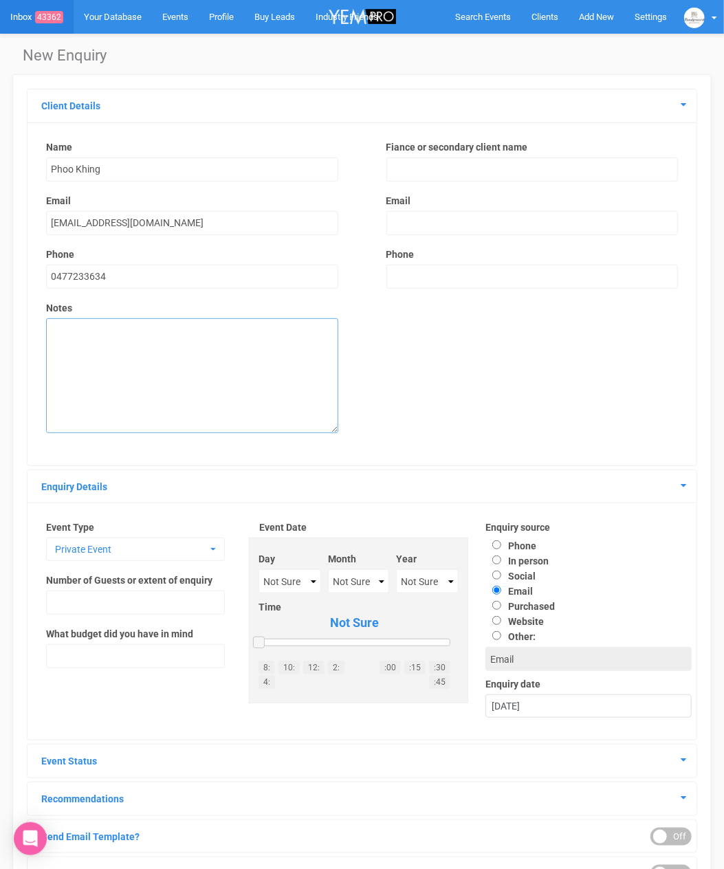
click at [179, 342] on textarea at bounding box center [192, 375] width 292 height 115
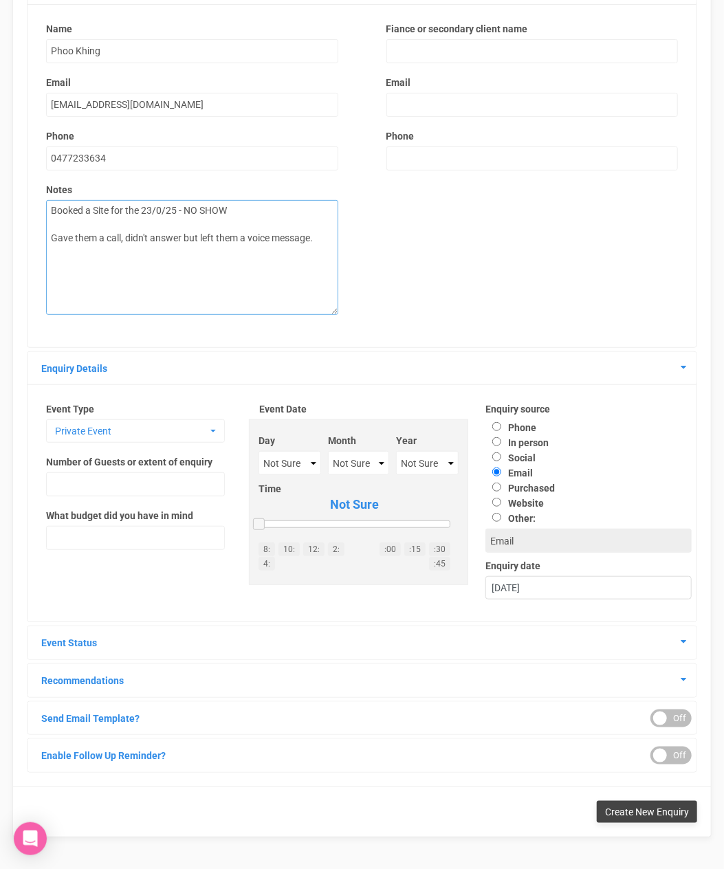
type textarea "Booked a Site for the 23/0/25 - NO SHOW Gave them a call, didn't answer but lef…"
click at [636, 801] on button "Create New Enquiry" at bounding box center [647, 812] width 100 height 22
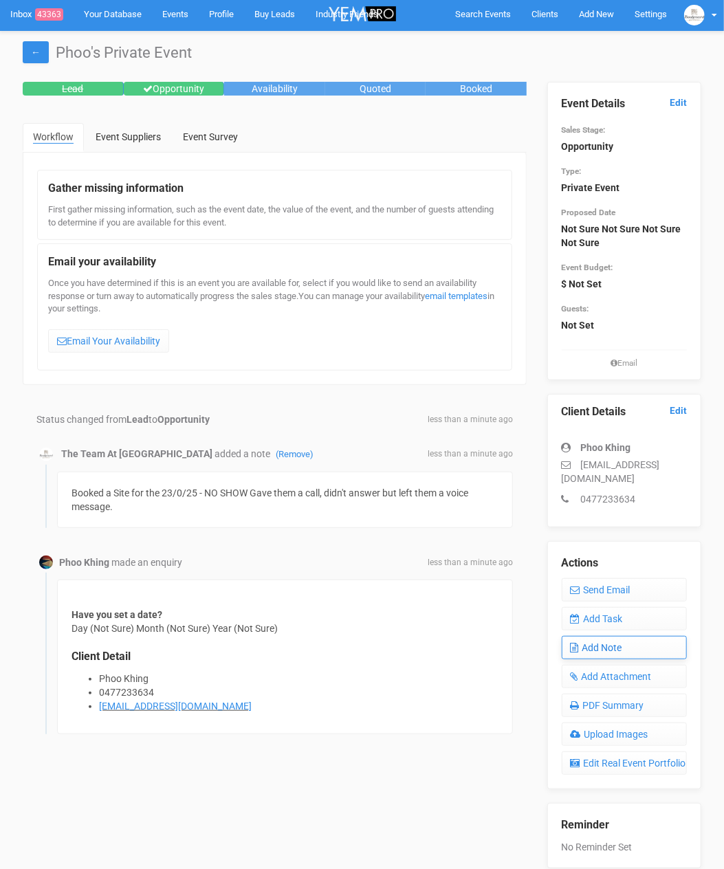
scroll to position [3, 0]
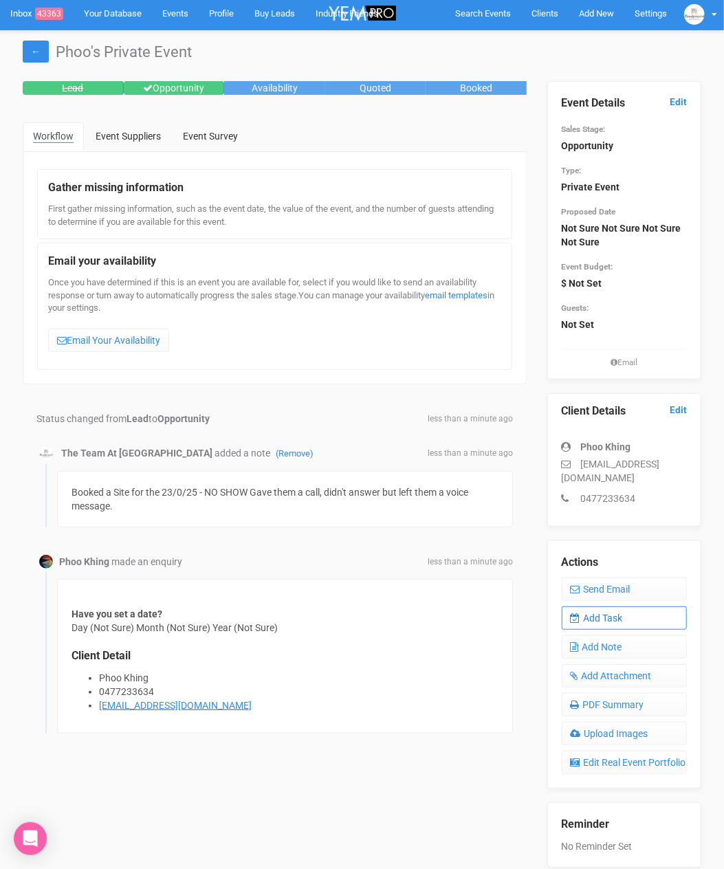
click at [618, 614] on link "Add Task" at bounding box center [624, 617] width 125 height 23
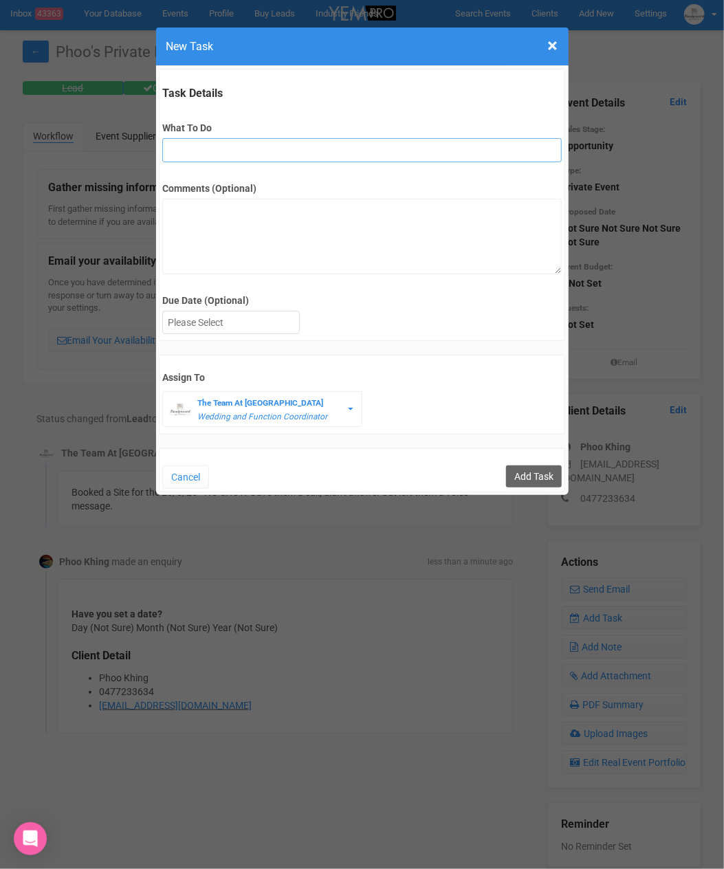
click at [323, 148] on input "What To Do" at bounding box center [361, 150] width 399 height 24
type input "FU - NO SHOW FOR SITE"
click at [219, 329] on div at bounding box center [231, 322] width 136 height 23
click at [537, 467] on input "Add Task" at bounding box center [534, 476] width 56 height 22
type input "Save"
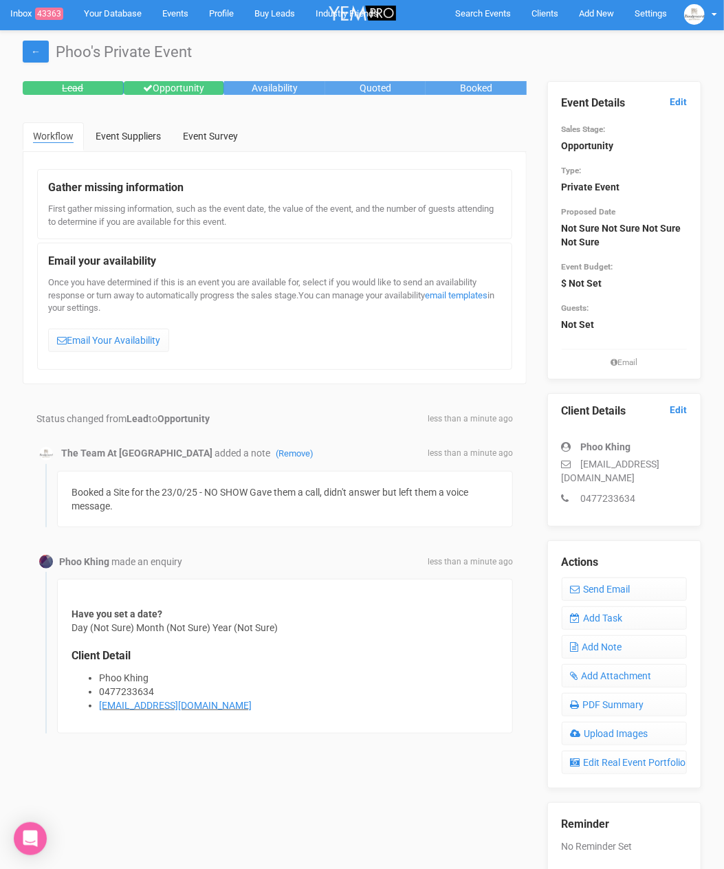
scroll to position [0, 0]
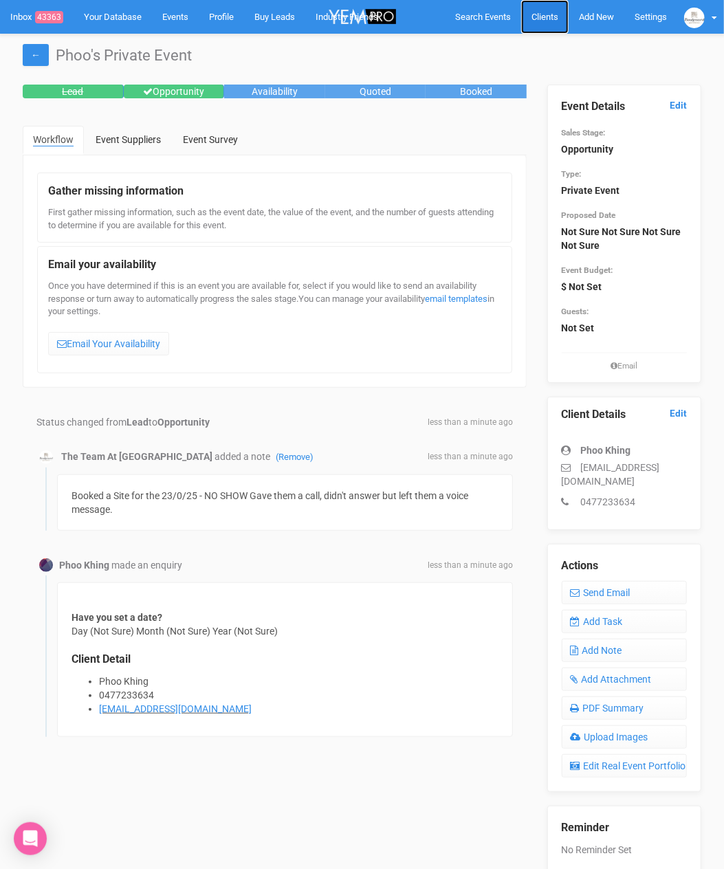
click at [555, 21] on span "Clients" at bounding box center [544, 17] width 27 height 10
click at [588, 102] on legend "Event Details Edit" at bounding box center [624, 107] width 125 height 16
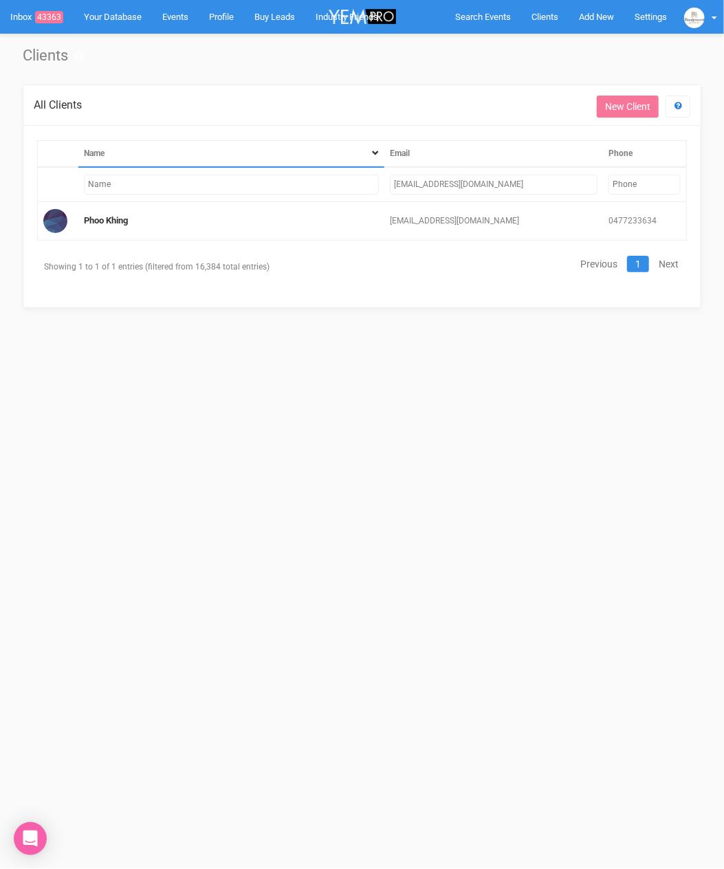
drag, startPoint x: 544, startPoint y: 187, endPoint x: 387, endPoint y: 184, distance: 157.4
click at [388, 184] on td "[EMAIL_ADDRESS][DOMAIN_NAME]" at bounding box center [493, 184] width 219 height 35
paste input "allarnahbougoure21"
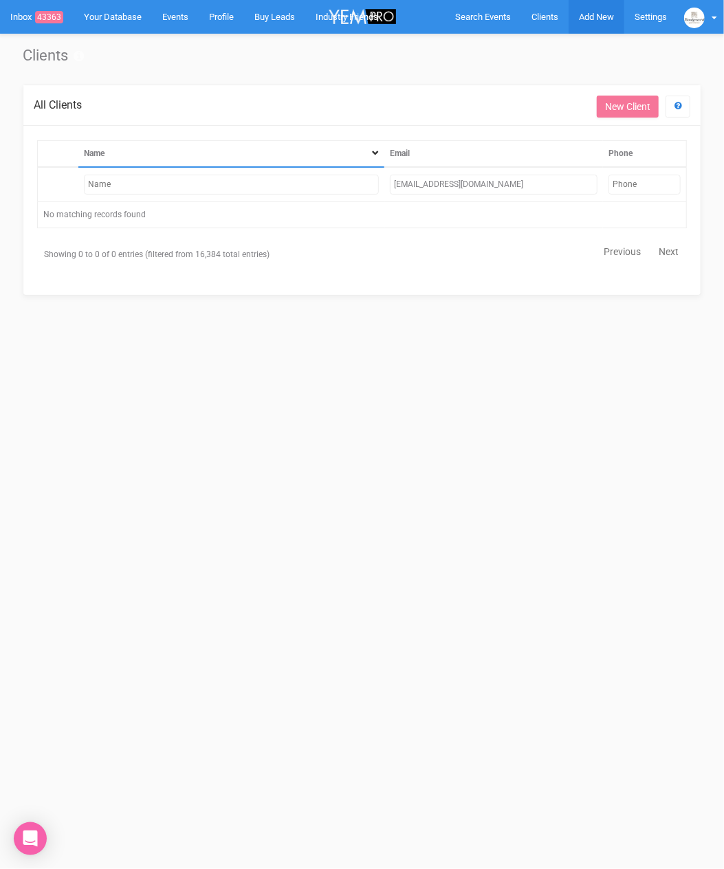
type input "[EMAIL_ADDRESS][DOMAIN_NAME]"
click at [594, 17] on span "Add New" at bounding box center [596, 17] width 35 height 10
click at [556, 119] on link "New Enquiry" at bounding box center [564, 126] width 103 height 27
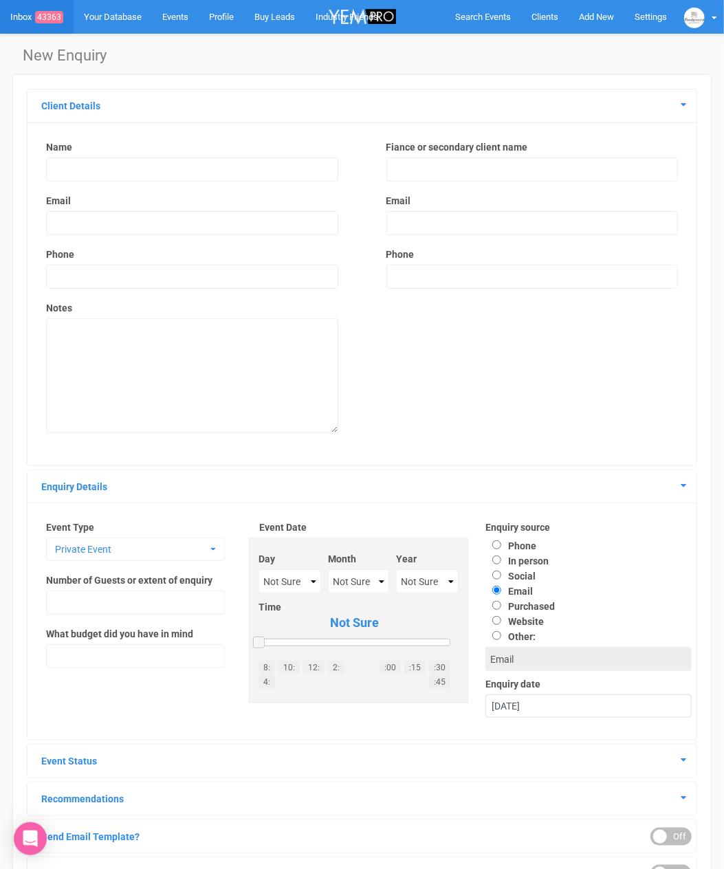
click at [166, 168] on input "text" at bounding box center [192, 169] width 292 height 24
type input "[PERSON_NAME]"
click at [167, 232] on input "email" at bounding box center [192, 223] width 292 height 24
paste input "[EMAIL_ADDRESS][DOMAIN_NAME]"
type input "[EMAIL_ADDRESS][DOMAIN_NAME]"
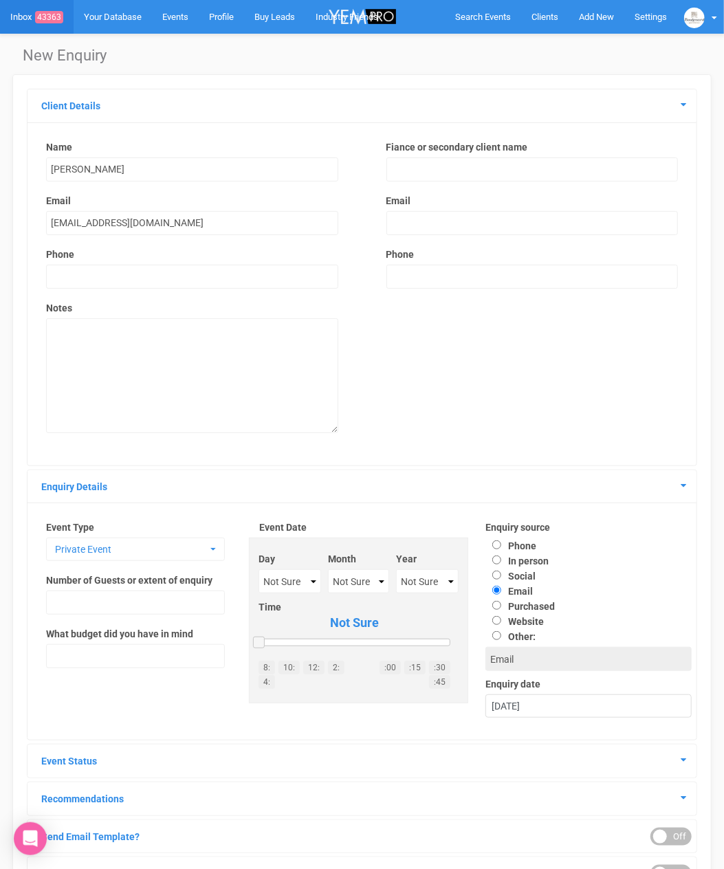
click at [146, 261] on div "Name Allarnah Bougoure Email allarnahbougoure21@gmail.com Phone Notes" at bounding box center [192, 293] width 320 height 307
click at [144, 271] on input "text" at bounding box center [192, 277] width 292 height 24
paste input "478662979"
type input "0478662979"
click at [96, 355] on textarea at bounding box center [192, 375] width 292 height 115
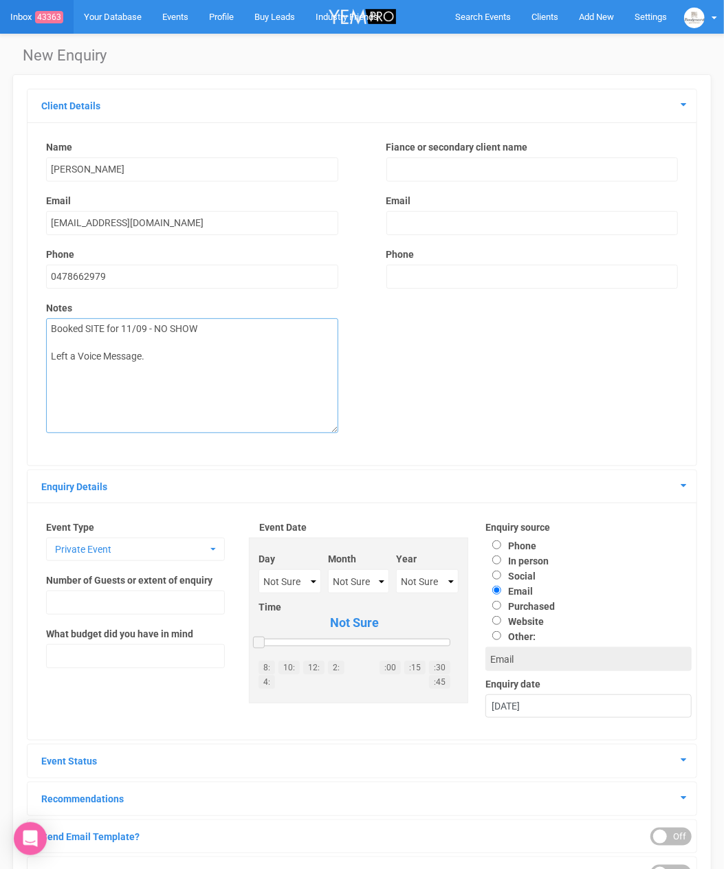
scroll to position [118, 0]
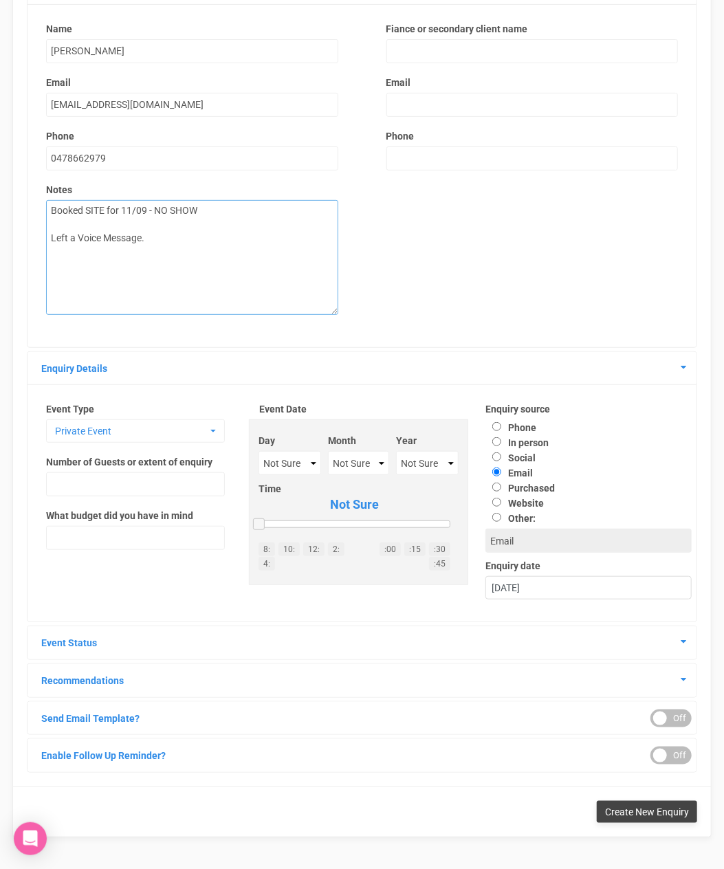
type textarea "Booked SITE for 11/09 - NO SHOW Left a Voice Message."
click at [630, 818] on button "Create New Enquiry" at bounding box center [647, 812] width 100 height 22
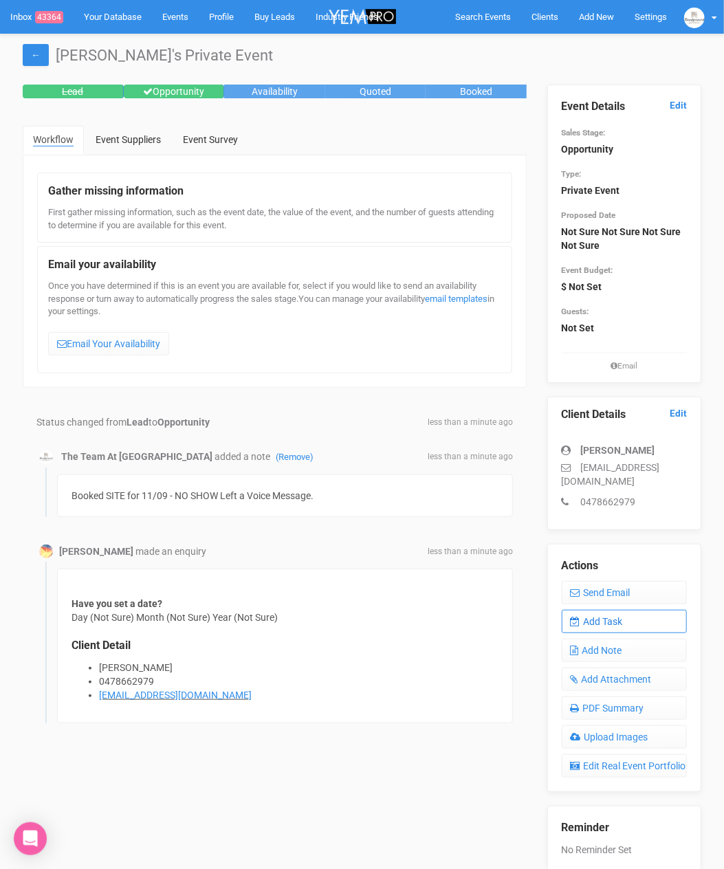
click at [610, 623] on link "Add Task" at bounding box center [624, 621] width 125 height 23
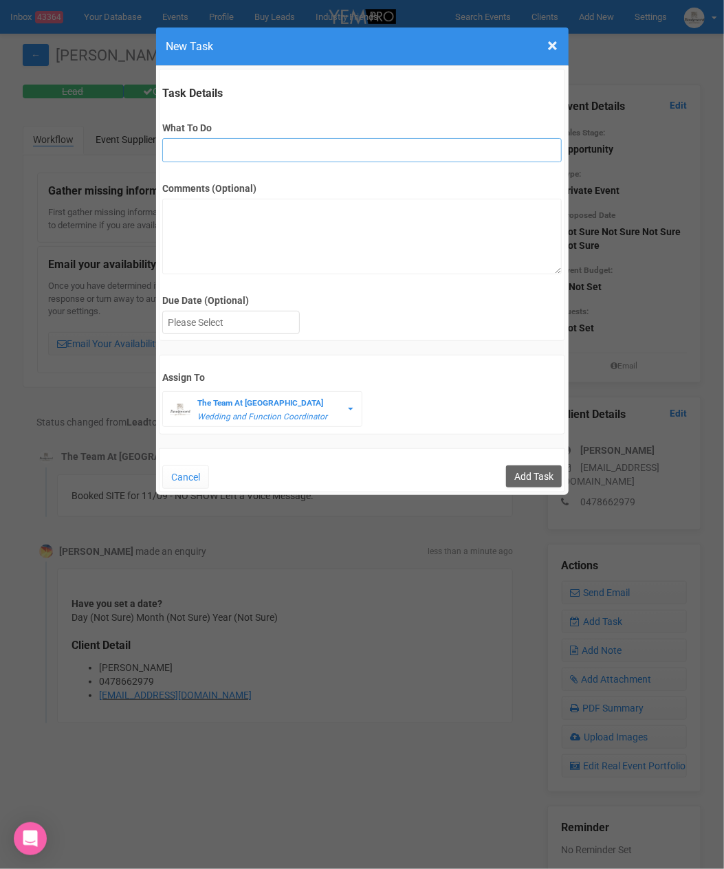
click at [209, 144] on input "What To Do" at bounding box center [361, 150] width 399 height 24
type input "FU - NO SHOW FOR SITE"
click at [218, 322] on div at bounding box center [231, 322] width 136 height 23
click at [521, 475] on input "Add Task" at bounding box center [534, 476] width 56 height 22
type input "Save"
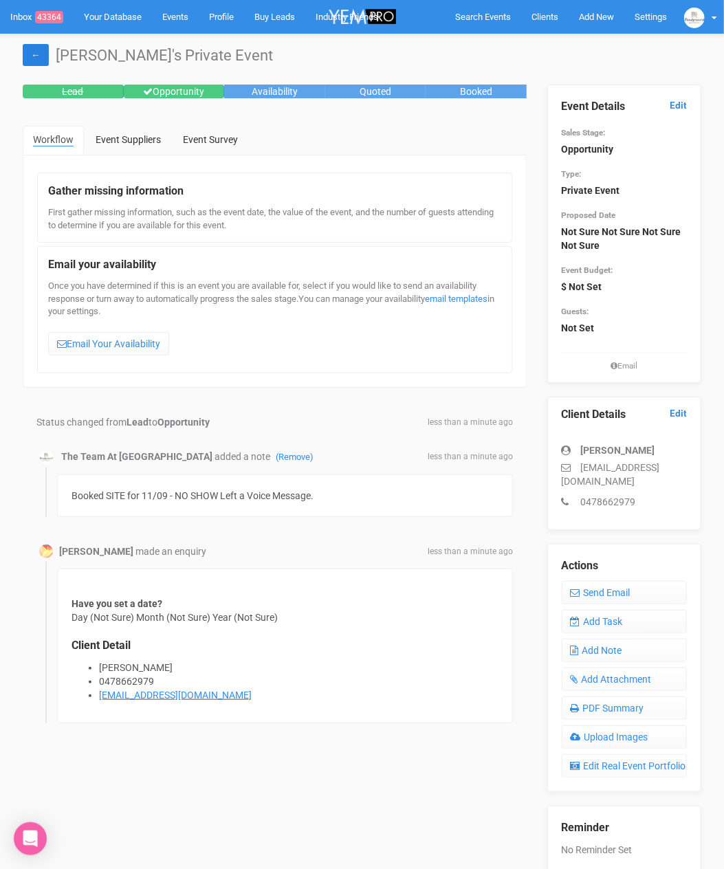
click at [43, 56] on link "←" at bounding box center [36, 55] width 26 height 22
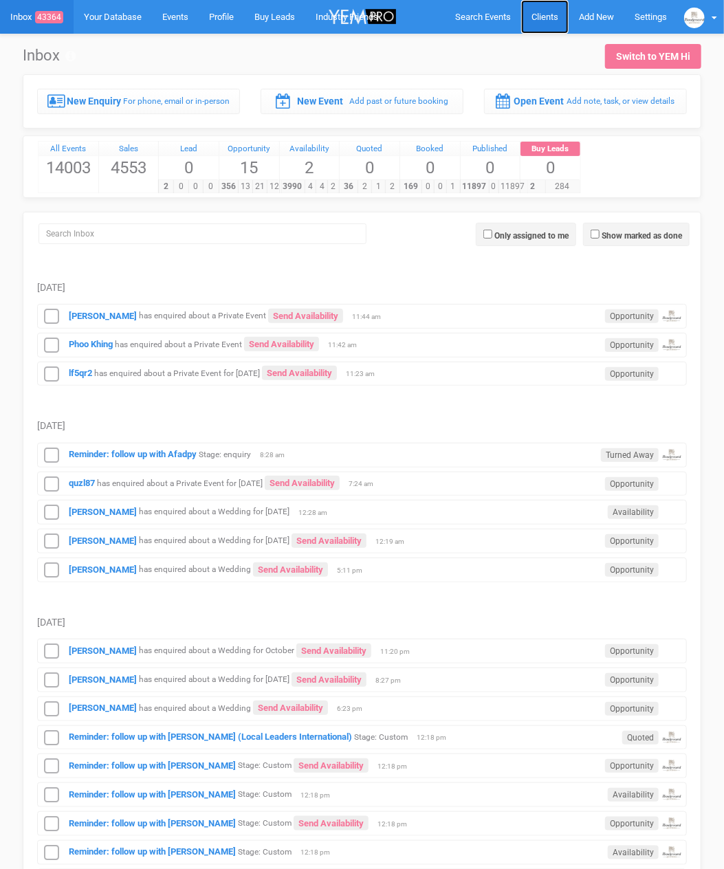
click at [551, 25] on link "Clients" at bounding box center [544, 17] width 47 height 34
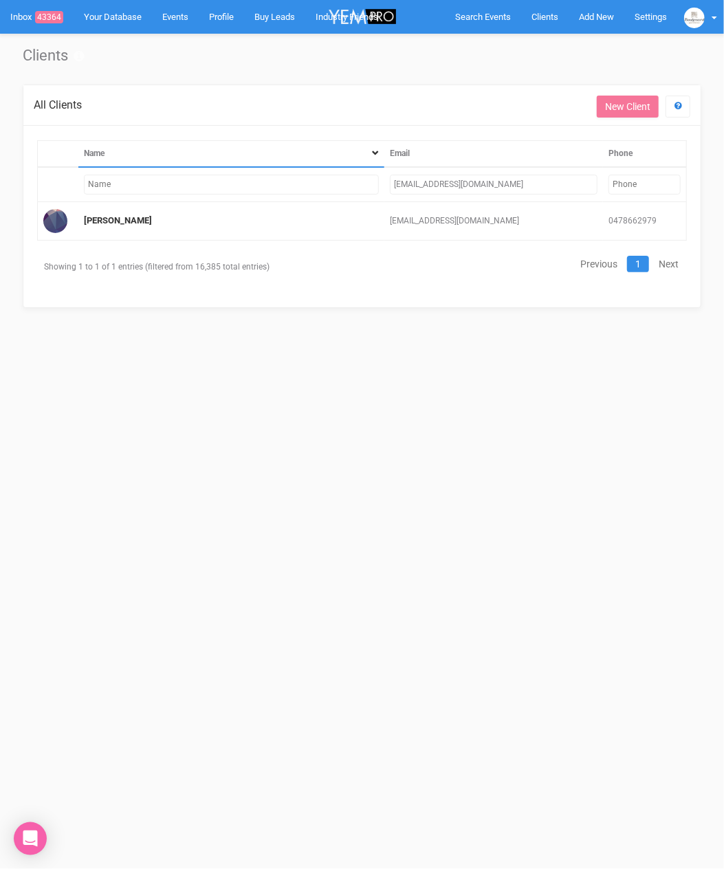
drag, startPoint x: 541, startPoint y: 181, endPoint x: 380, endPoint y: 187, distance: 161.0
click at [380, 187] on tr "[EMAIL_ADDRESS][DOMAIN_NAME]" at bounding box center [362, 184] width 649 height 35
type input "phoo"
click at [118, 221] on link "Phoo Khing" at bounding box center [106, 220] width 44 height 10
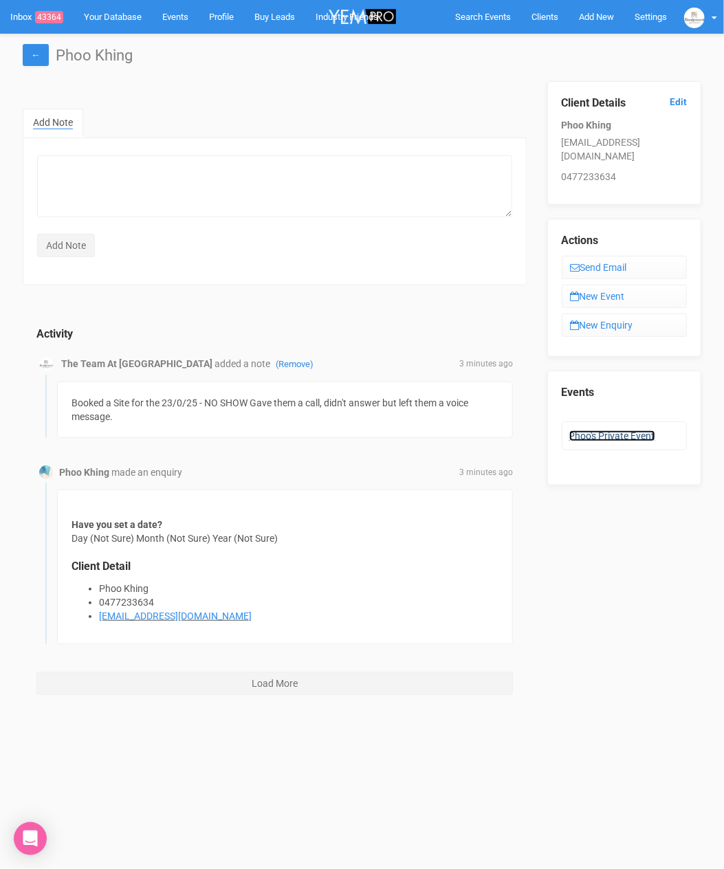
click at [602, 430] on link "Phoo's Private Event" at bounding box center [612, 435] width 86 height 11
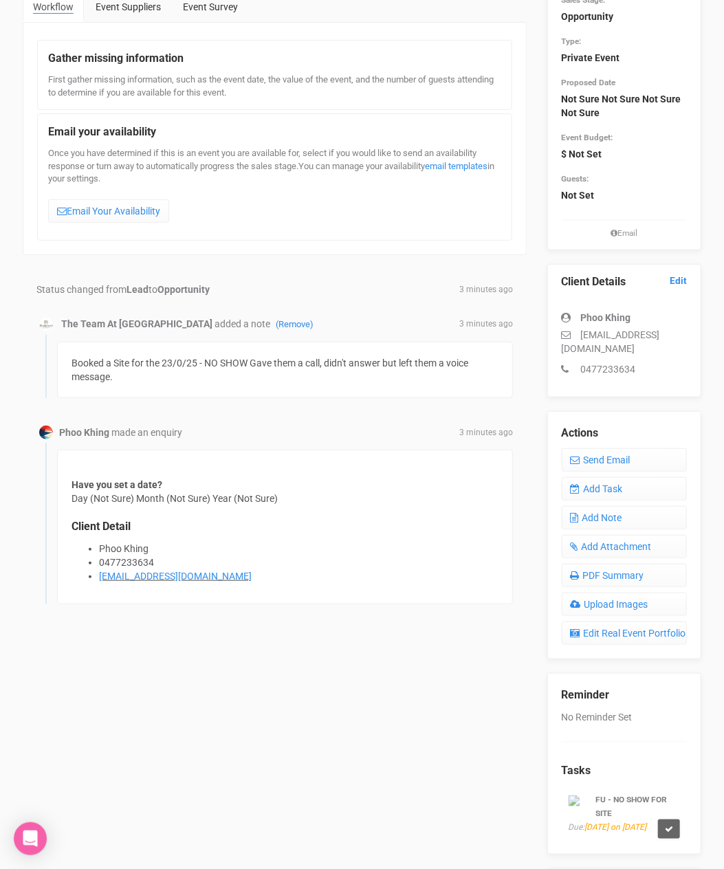
scroll to position [280, 0]
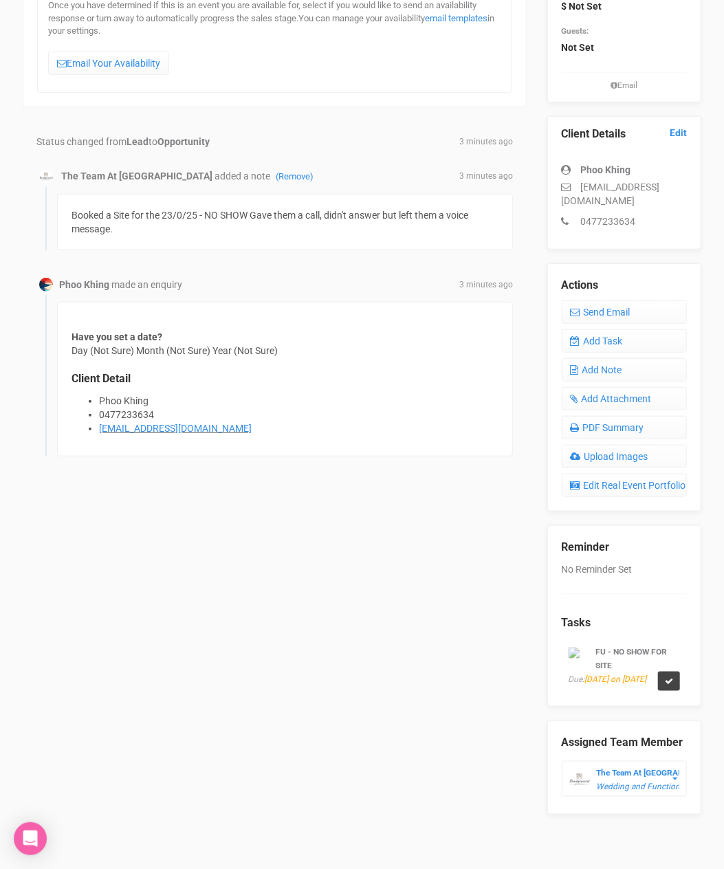
click at [674, 691] on link at bounding box center [669, 681] width 22 height 19
click at [623, 656] on link "Confirm" at bounding box center [622, 654] width 43 height 19
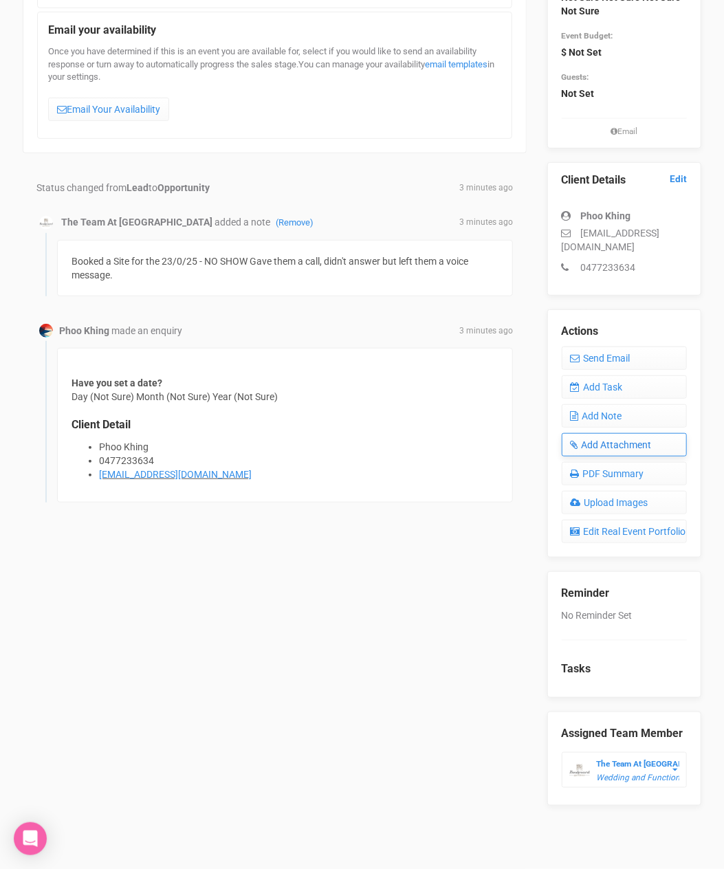
scroll to position [225, 0]
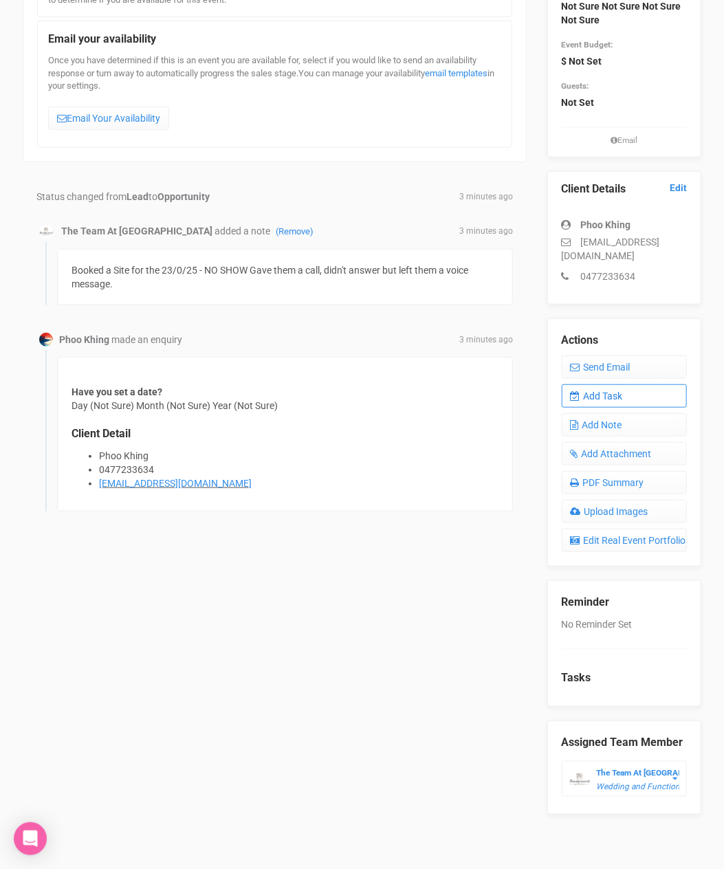
click at [616, 400] on link "Add Task" at bounding box center [624, 395] width 125 height 23
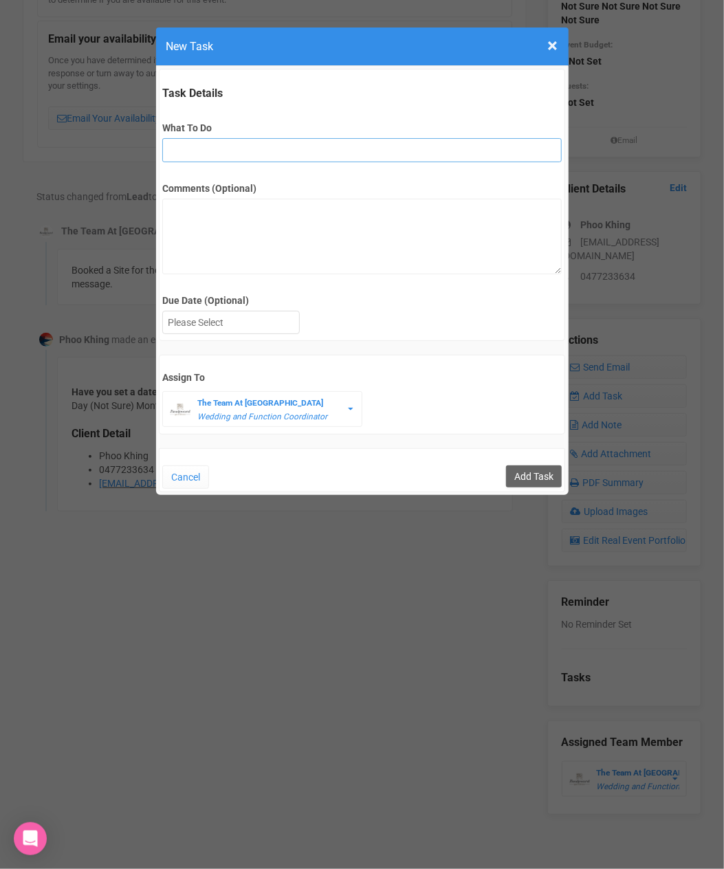
click at [229, 156] on input "What To Do" at bounding box center [361, 150] width 399 height 24
type input "FU - NO SHOW FOR SITE"
click at [247, 323] on div at bounding box center [231, 322] width 136 height 23
click at [529, 476] on input "Add Task" at bounding box center [534, 476] width 56 height 22
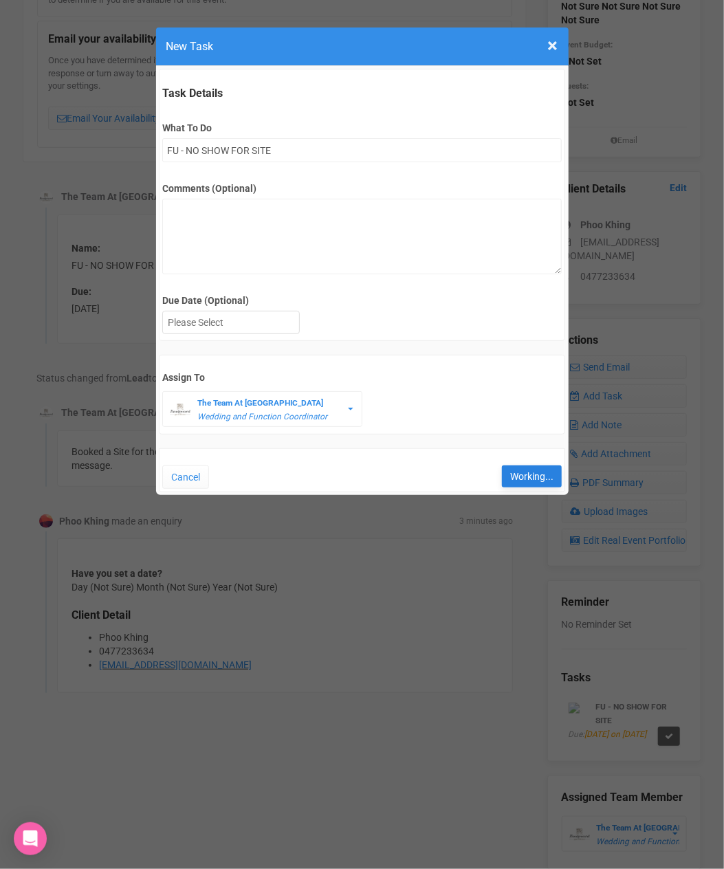
type input "Save"
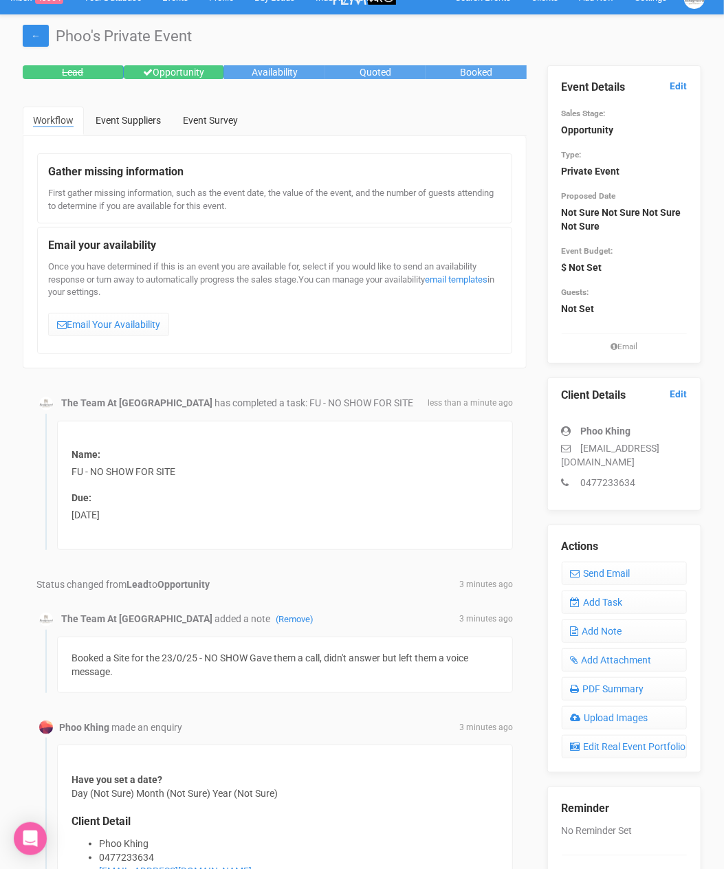
scroll to position [0, 0]
